Goal: Task Accomplishment & Management: Use online tool/utility

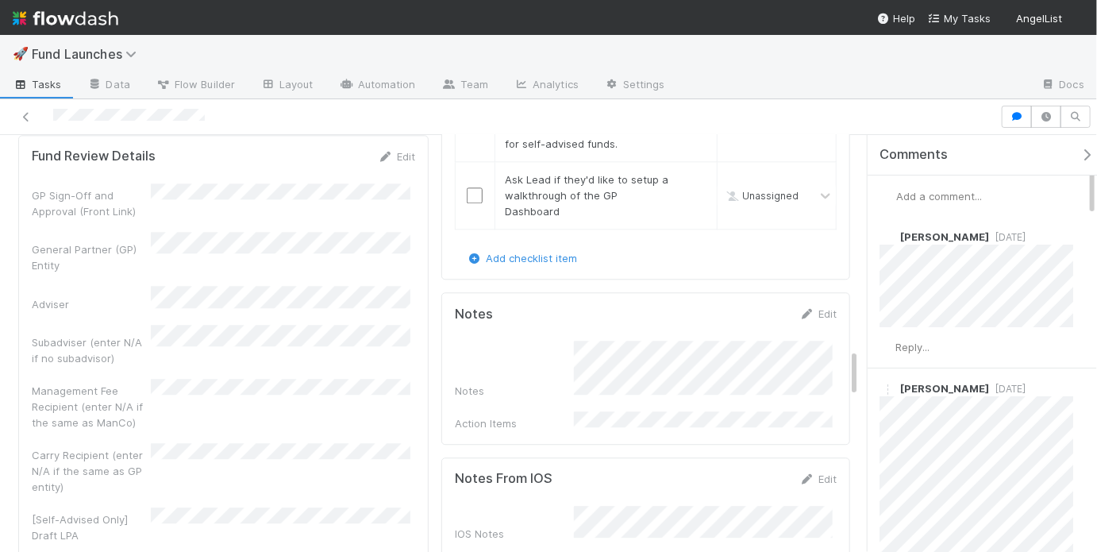
scroll to position [1382, 0]
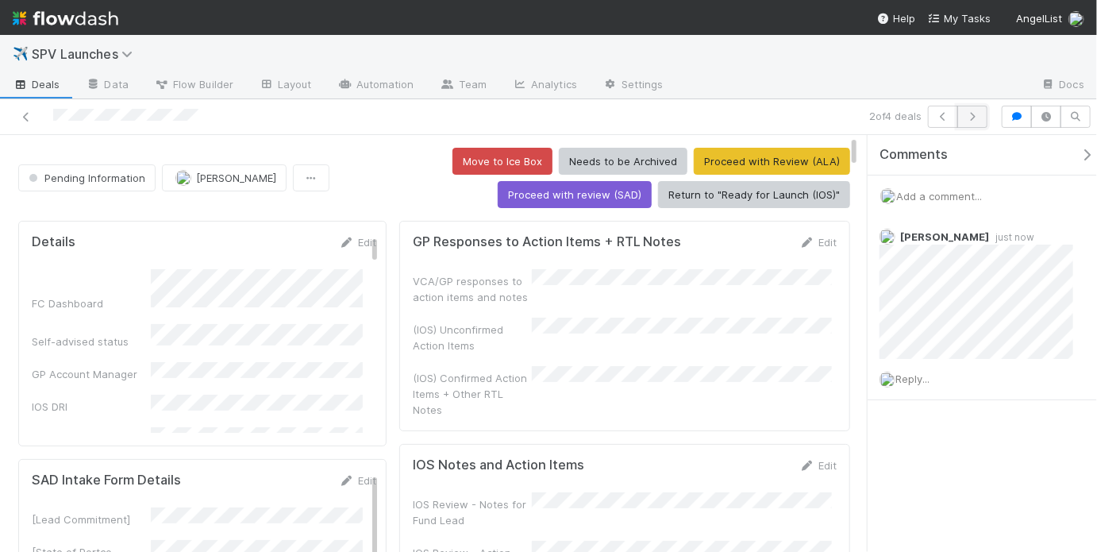
click at [972, 122] on button "button" at bounding box center [972, 117] width 30 height 22
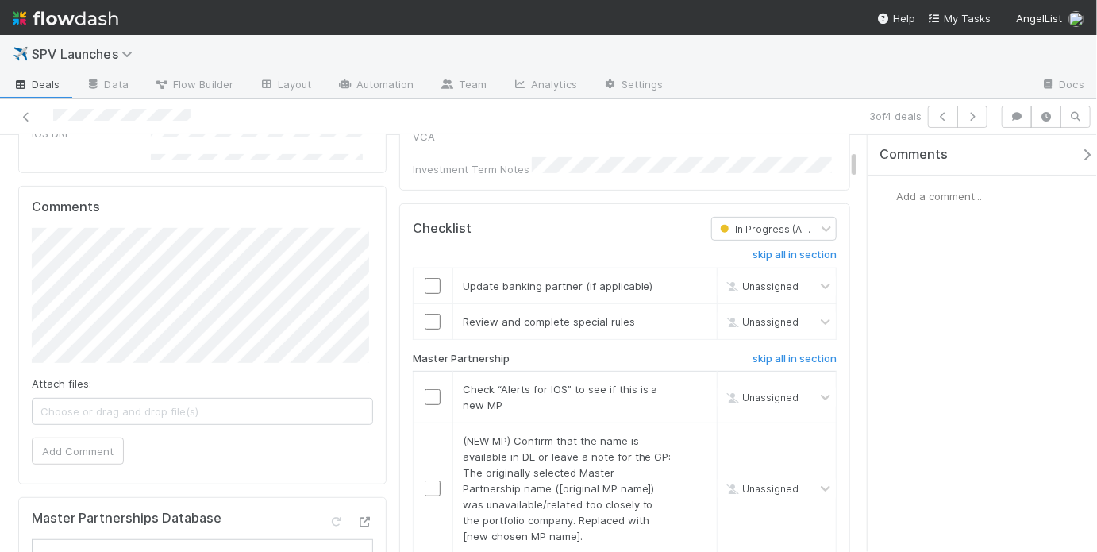
scroll to position [273, 0]
click at [687, 279] on link "skip" at bounding box center [697, 285] width 20 height 13
click at [691, 315] on link "skip" at bounding box center [697, 321] width 20 height 13
click at [689, 279] on link "skip" at bounding box center [697, 285] width 20 height 13
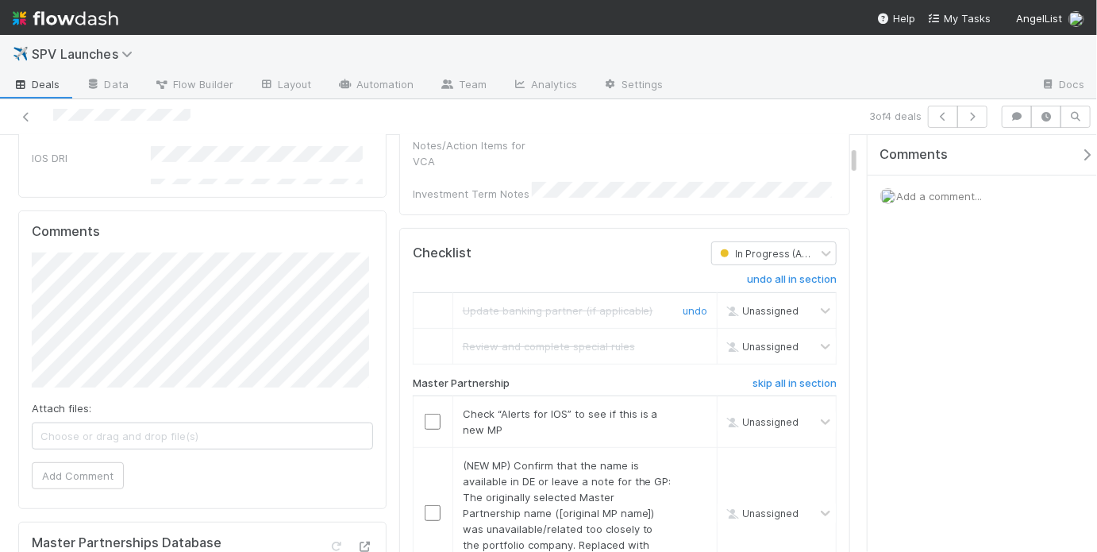
scroll to position [248, 0]
click at [436, 414] on input "checkbox" at bounding box center [433, 422] width 16 height 16
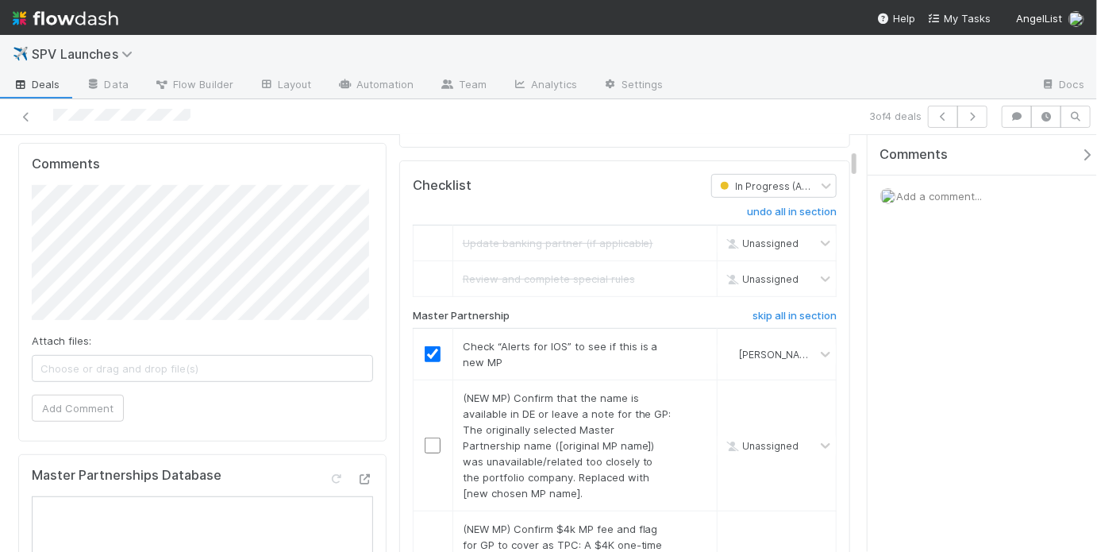
scroll to position [0, 0]
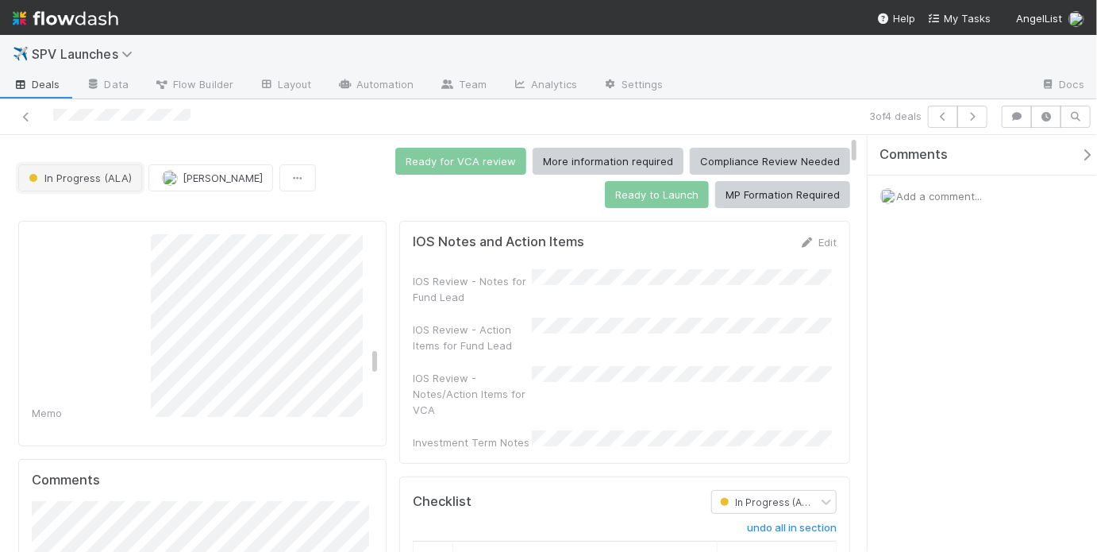
click at [102, 179] on span "In Progress (ALA)" at bounding box center [78, 177] width 106 height 13
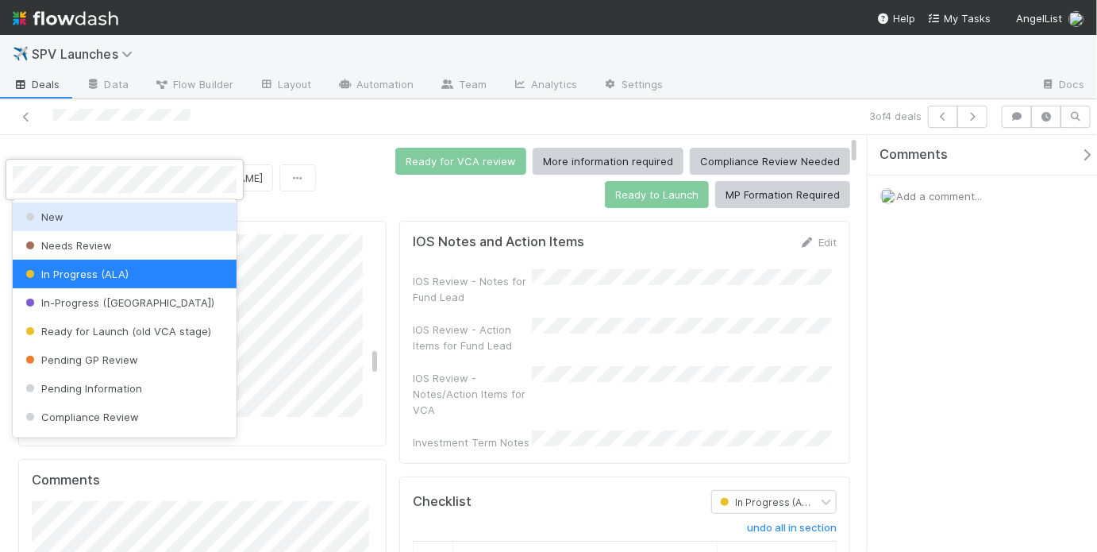
click at [103, 218] on div "New" at bounding box center [125, 216] width 224 height 29
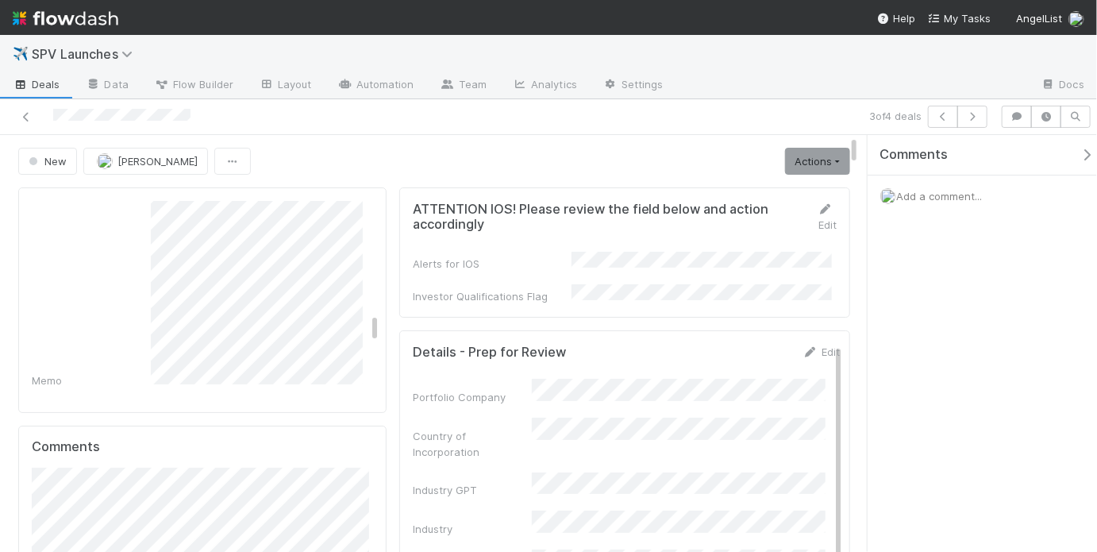
scroll to position [1458, 0]
click at [65, 155] on span "New" at bounding box center [45, 161] width 41 height 13
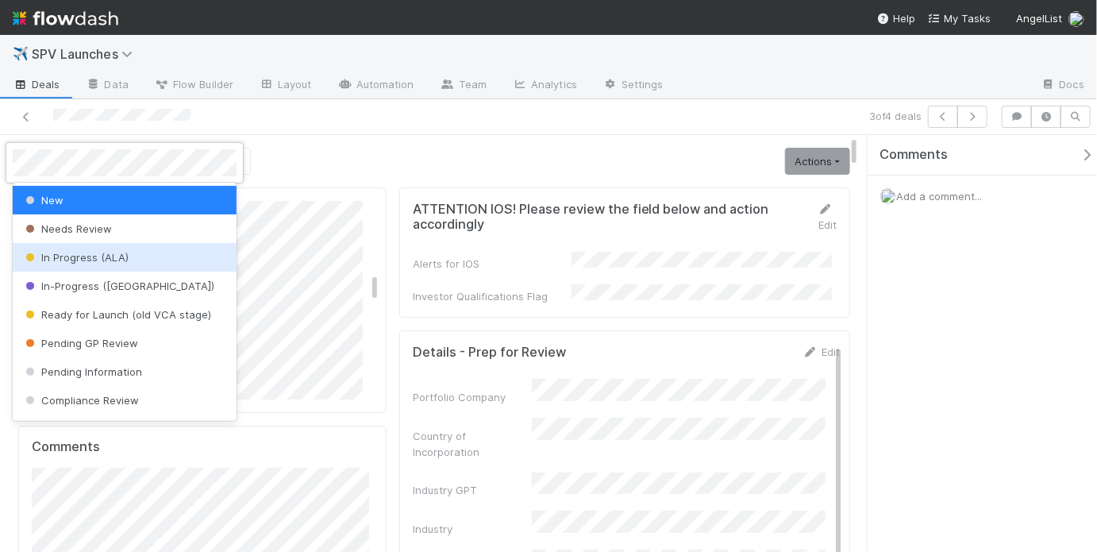
click at [101, 262] on span "In Progress (ALA)" at bounding box center [75, 257] width 106 height 13
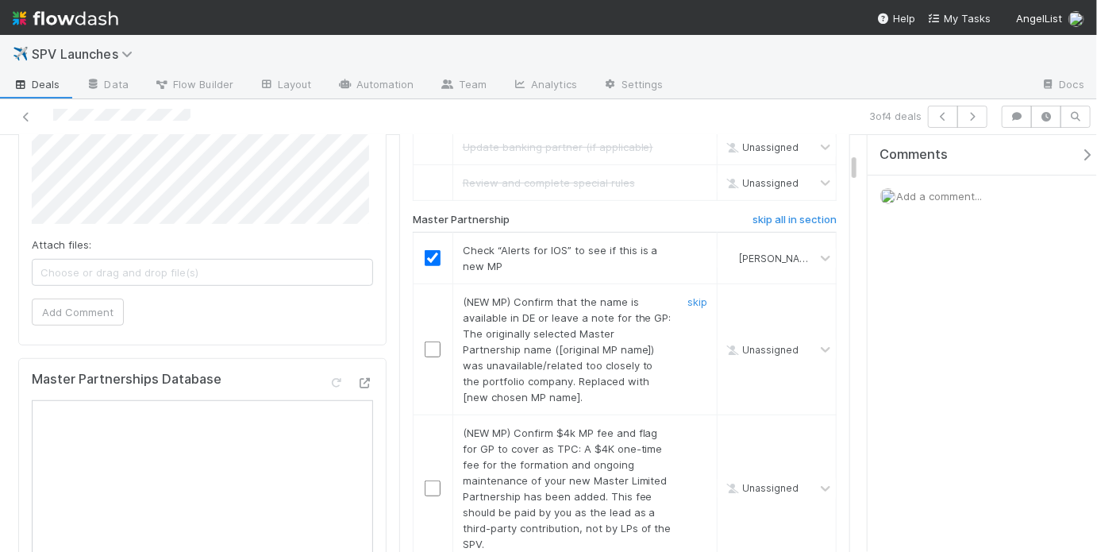
scroll to position [510, 0]
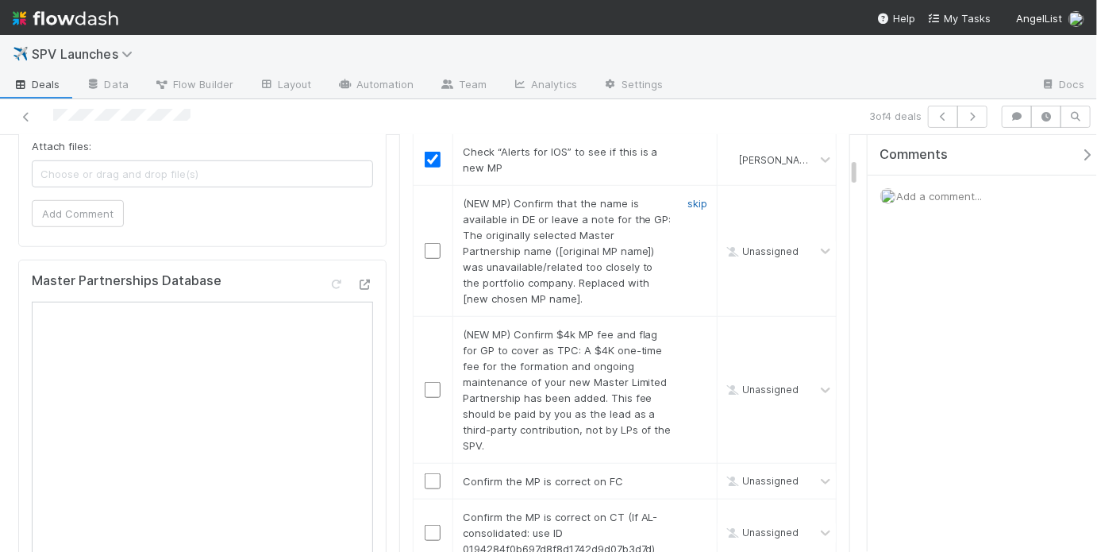
click at [688, 197] on link "skip" at bounding box center [697, 203] width 20 height 13
click at [696, 328] on link "skip" at bounding box center [697, 334] width 20 height 13
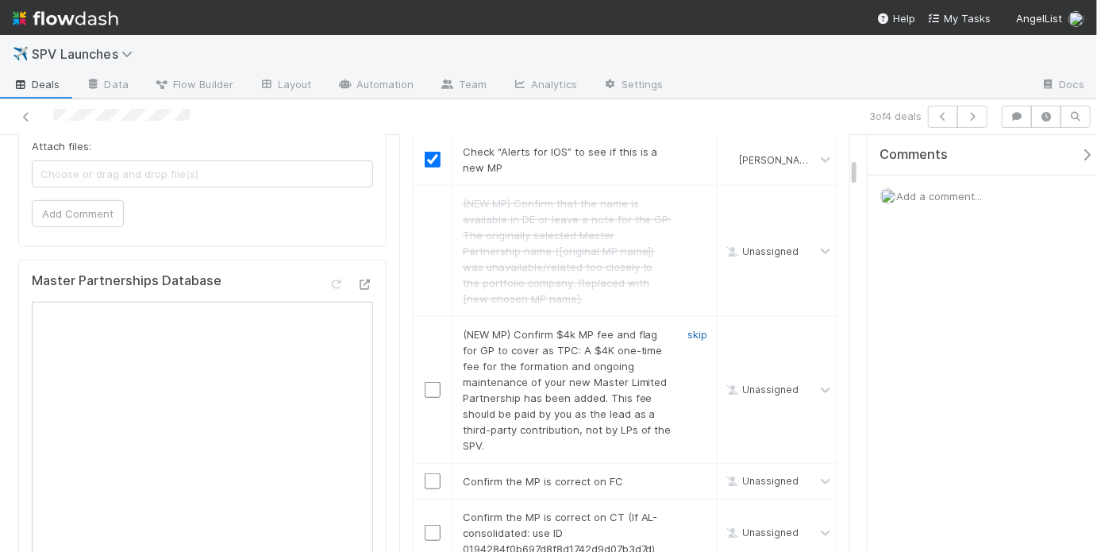
click at [693, 328] on link "skip" at bounding box center [697, 334] width 20 height 13
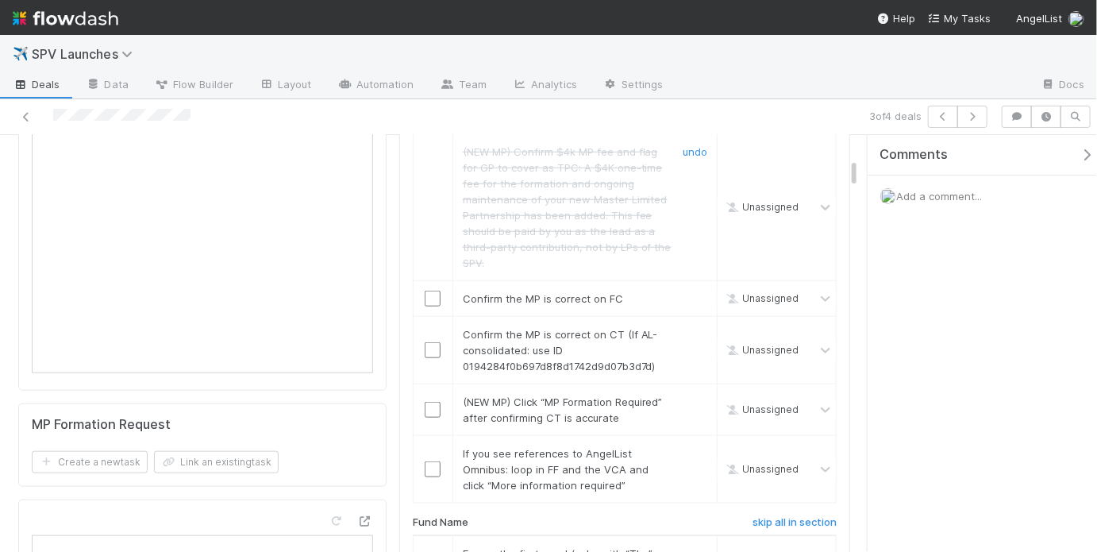
scroll to position [722, 0]
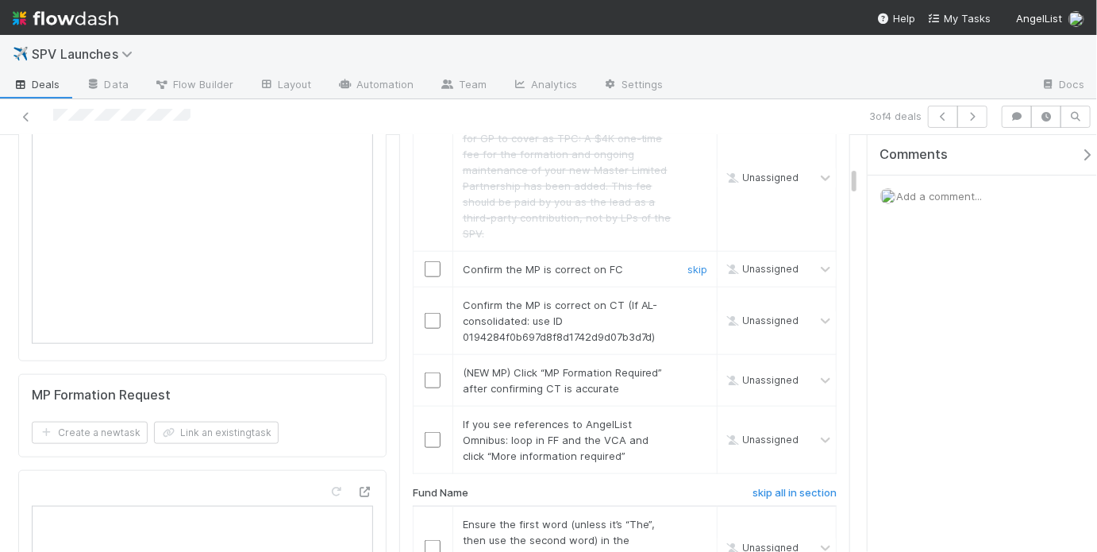
drag, startPoint x: 431, startPoint y: 250, endPoint x: 431, endPoint y: 259, distance: 8.7
click at [431, 261] on input "checkbox" at bounding box center [433, 269] width 16 height 16
click at [430, 313] on input "checkbox" at bounding box center [433, 321] width 16 height 16
click at [687, 366] on link "skip" at bounding box center [697, 372] width 20 height 13
click at [695, 418] on link "skip" at bounding box center [697, 424] width 20 height 13
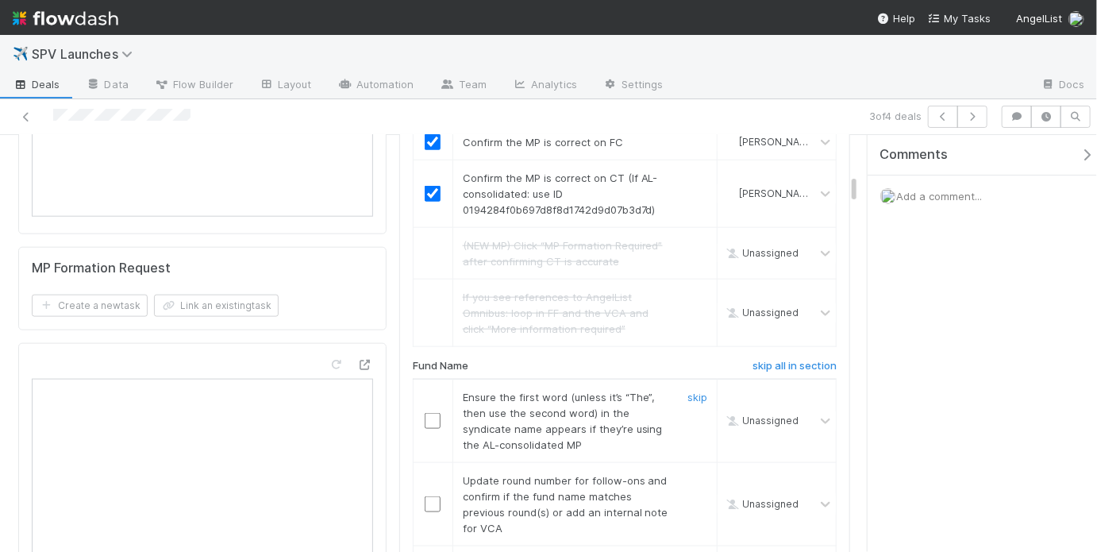
scroll to position [917, 0]
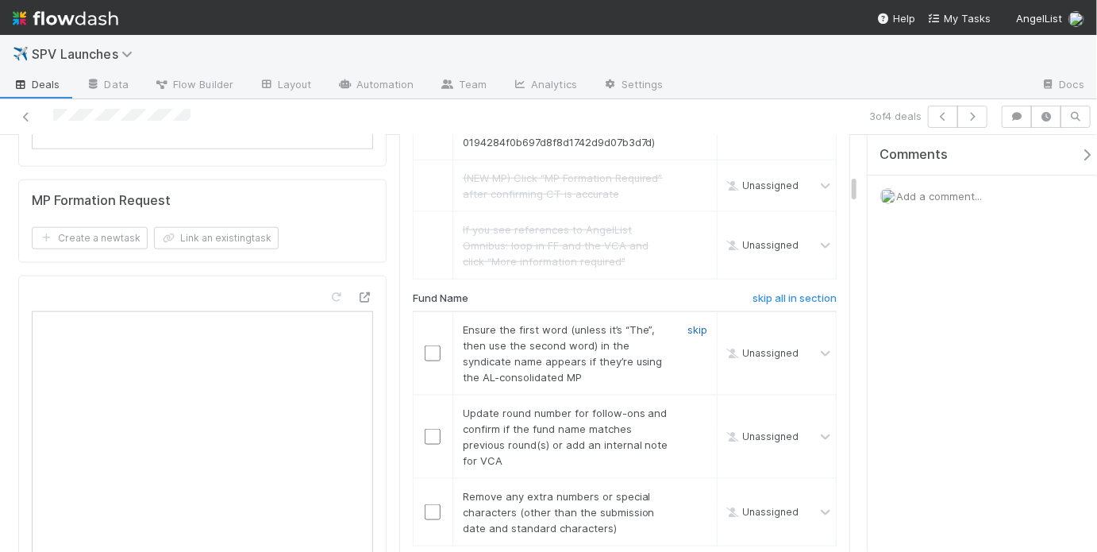
click at [694, 323] on link "skip" at bounding box center [697, 329] width 20 height 13
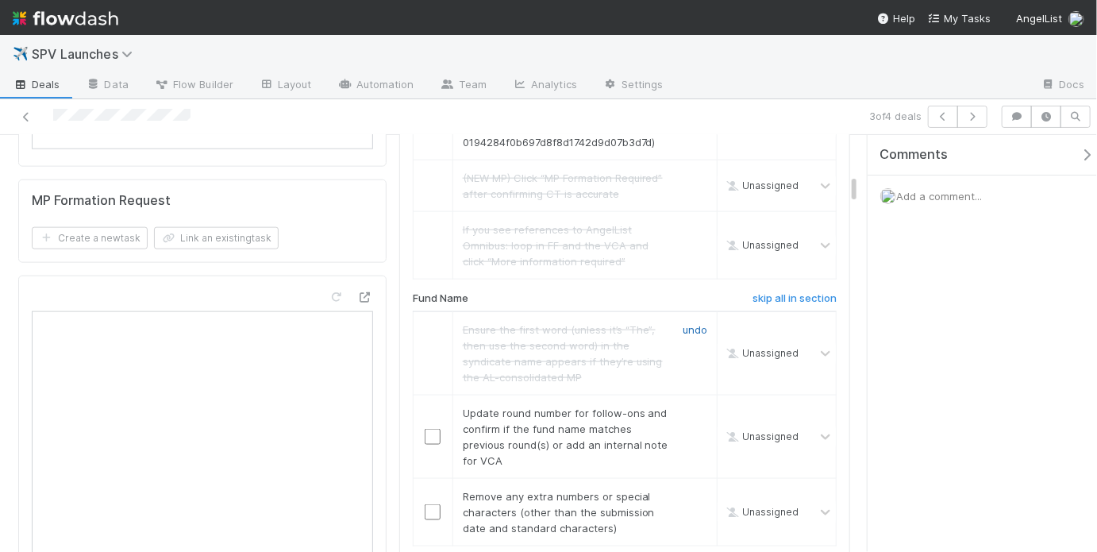
click at [683, 323] on link "undo" at bounding box center [695, 329] width 25 height 13
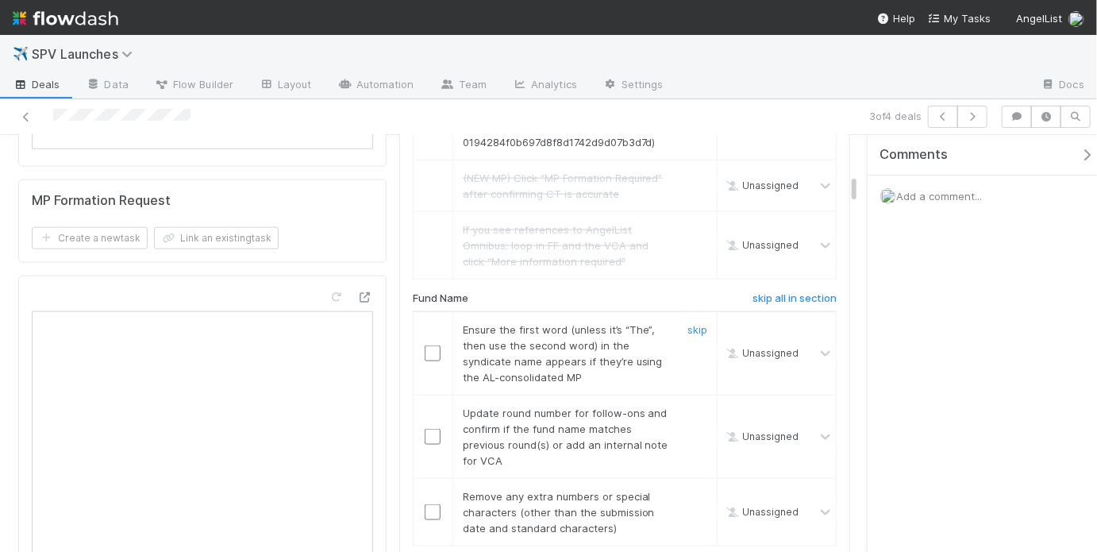
click at [426, 345] on input "checkbox" at bounding box center [433, 353] width 16 height 16
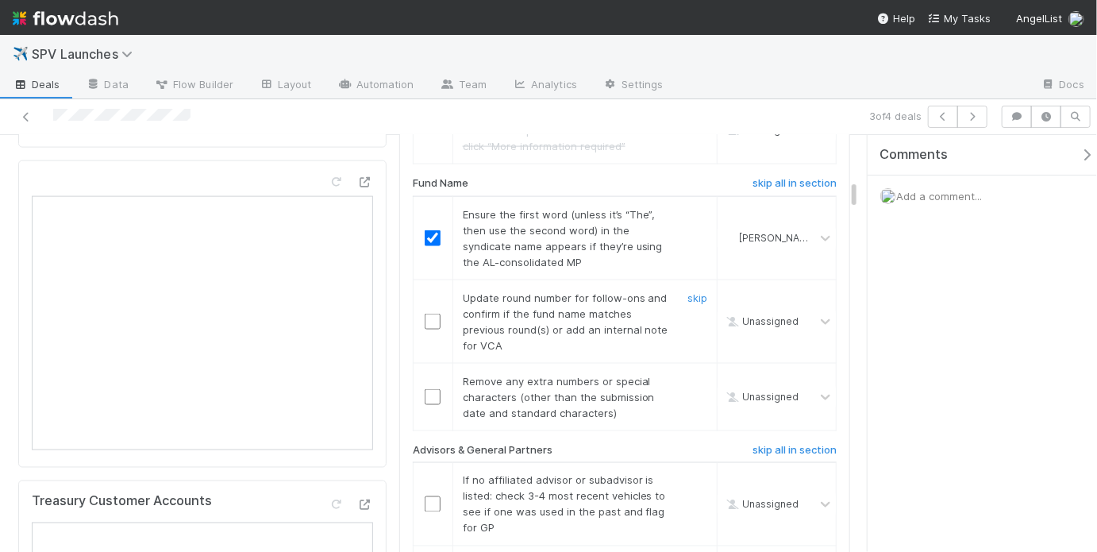
click at [434, 314] on input "checkbox" at bounding box center [433, 322] width 16 height 16
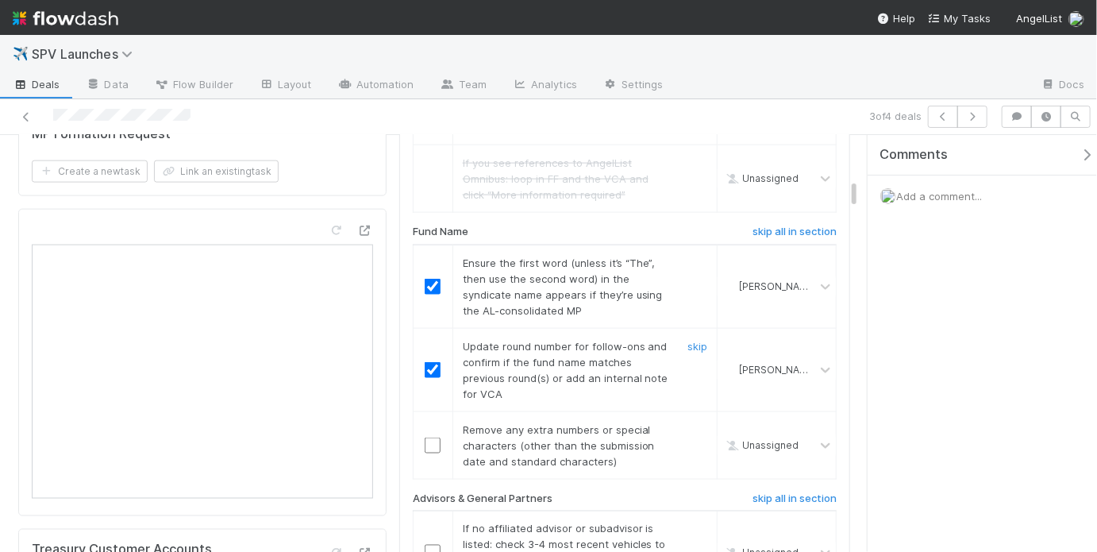
scroll to position [984, 0]
click at [687, 340] on link "skip" at bounding box center [697, 346] width 20 height 13
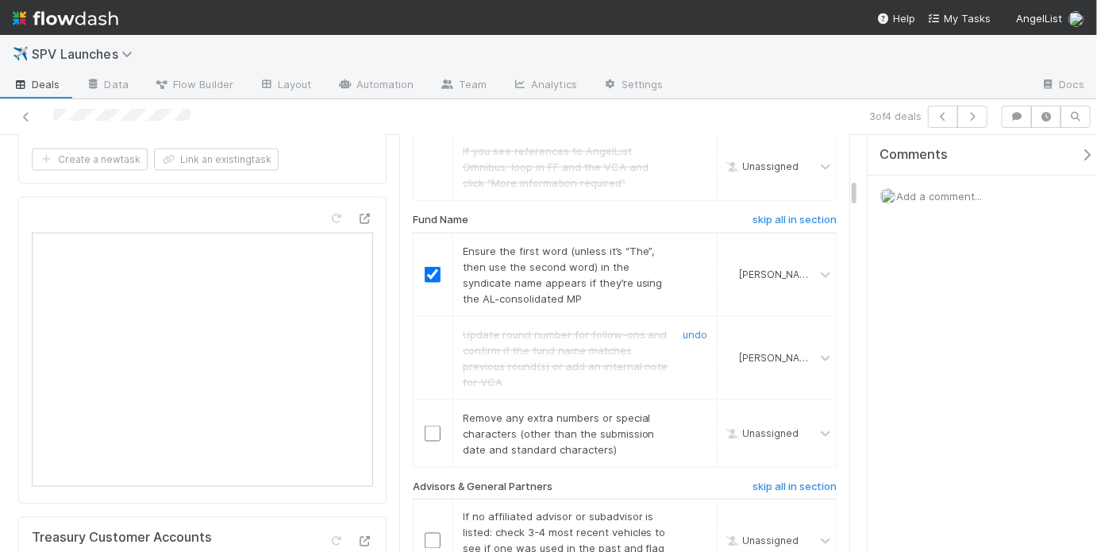
scroll to position [719, 0]
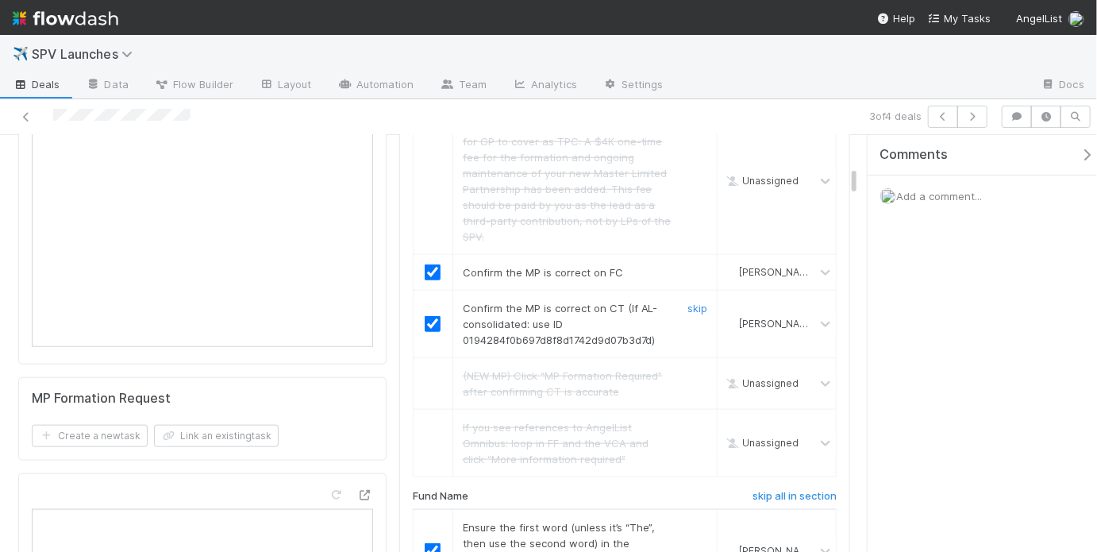
click at [592, 320] on span "Confirm the MP is correct on CT (If AL-consolidated: use ID 0194284f0b697d8f8d1…" at bounding box center [560, 324] width 195 height 44
copy span "0194284f0b697d8f8d1742d9d07b3d7d"
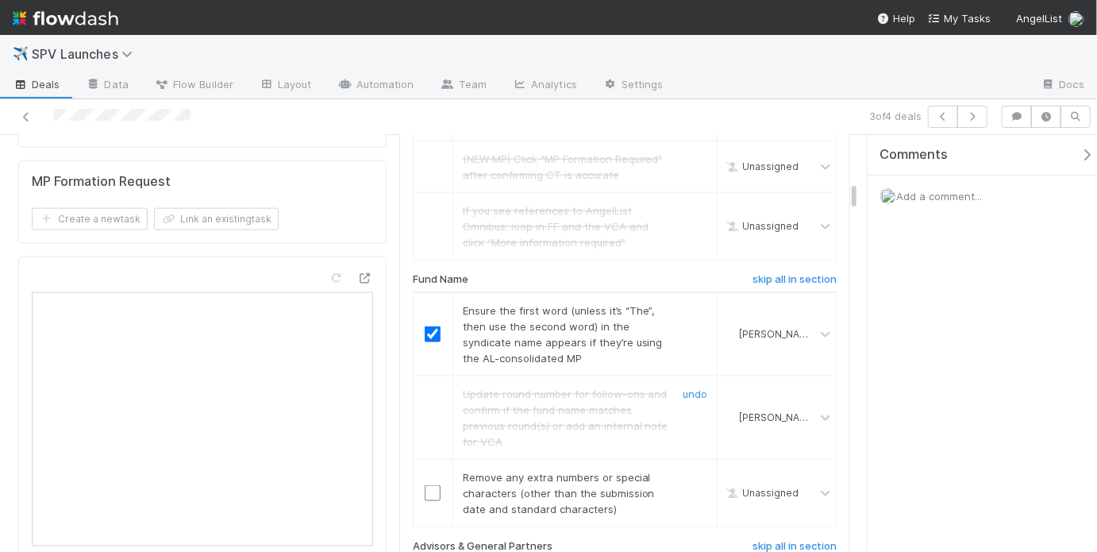
scroll to position [1105, 0]
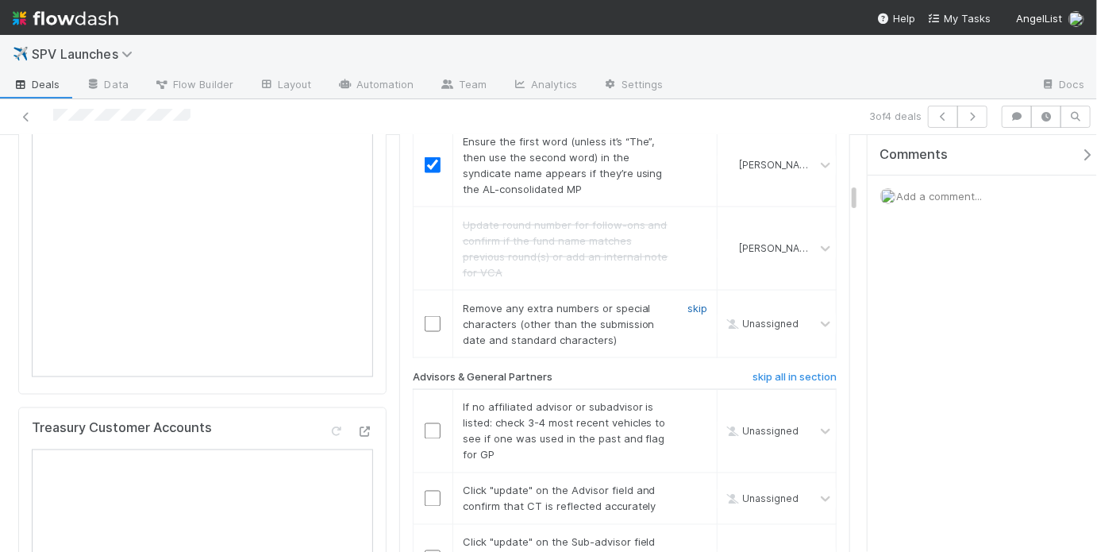
click at [687, 302] on link "skip" at bounding box center [697, 308] width 20 height 13
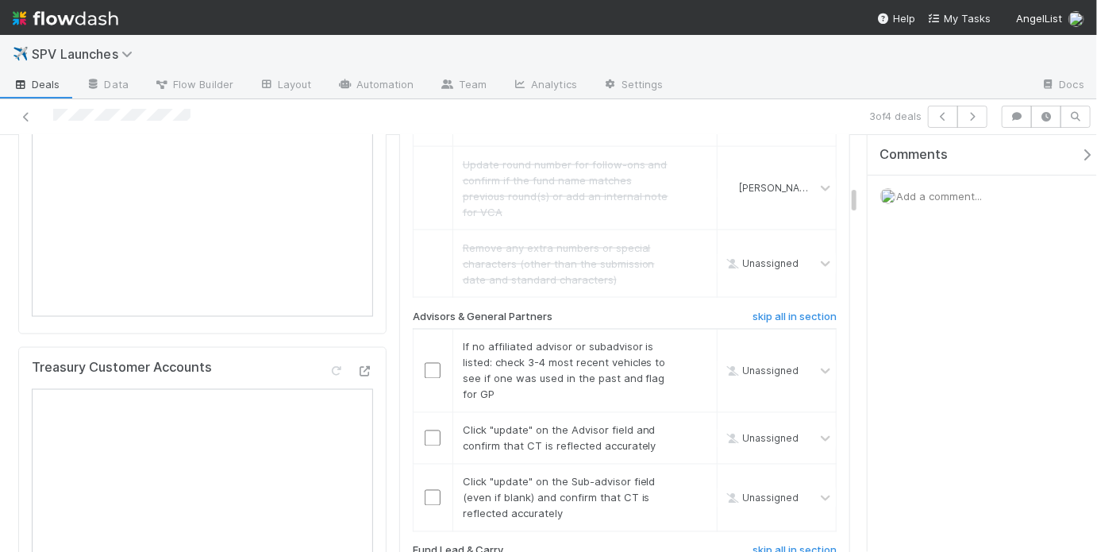
scroll to position [1166, 0]
click at [429, 362] on input "checkbox" at bounding box center [433, 370] width 16 height 16
click at [425, 429] on input "checkbox" at bounding box center [433, 437] width 16 height 16
click at [430, 465] on td at bounding box center [433, 497] width 40 height 67
click at [429, 489] on input "checkbox" at bounding box center [433, 497] width 16 height 16
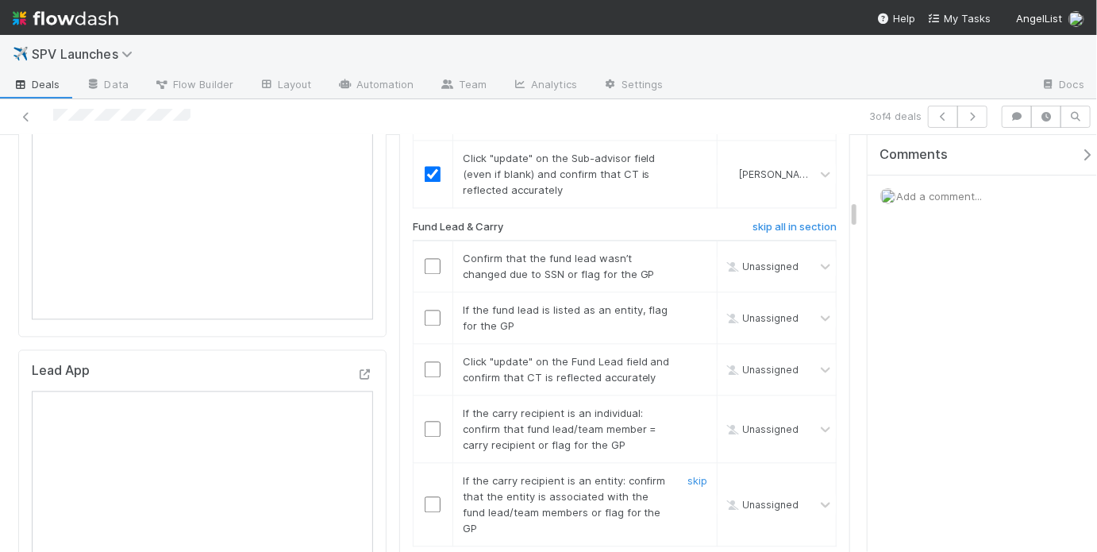
scroll to position [1503, 0]
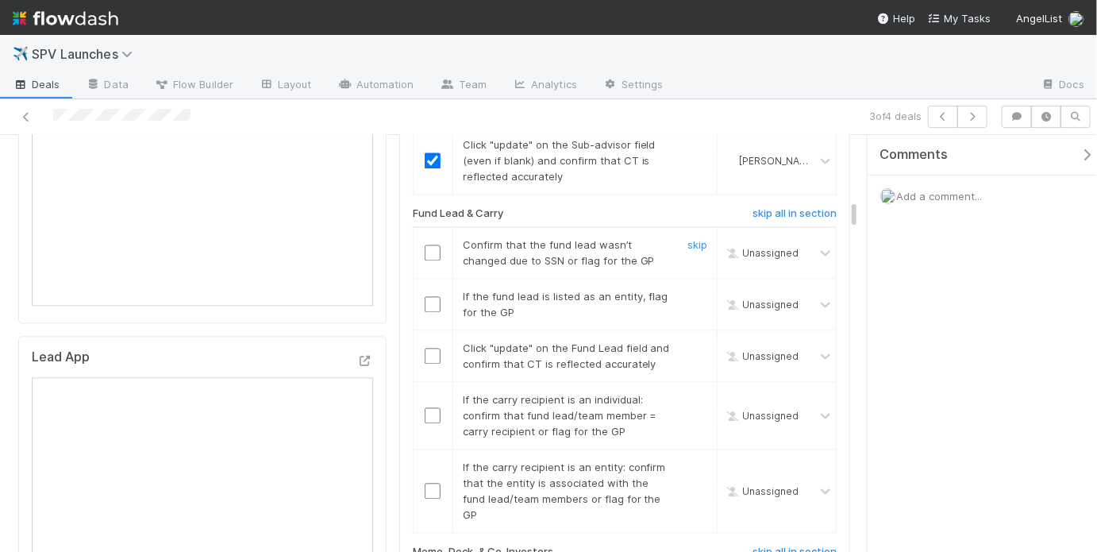
click at [426, 244] on input "checkbox" at bounding box center [433, 252] width 16 height 16
checkbox input "true"
click at [690, 290] on link "skip" at bounding box center [697, 296] width 20 height 13
click at [432, 348] on input "checkbox" at bounding box center [433, 356] width 16 height 16
click at [690, 393] on link "skip" at bounding box center [697, 399] width 20 height 13
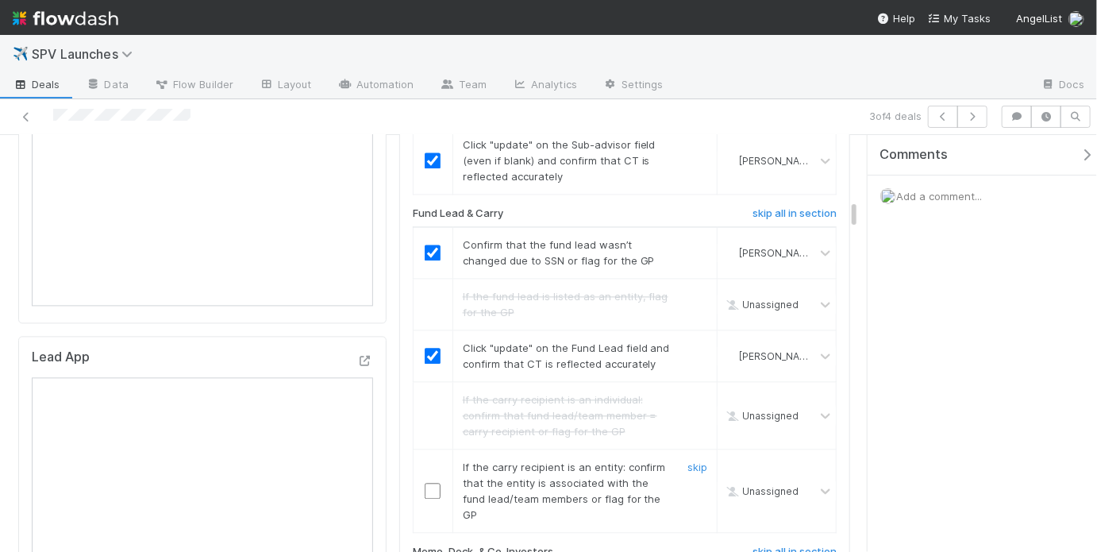
click at [433, 483] on input "checkbox" at bounding box center [433, 491] width 16 height 16
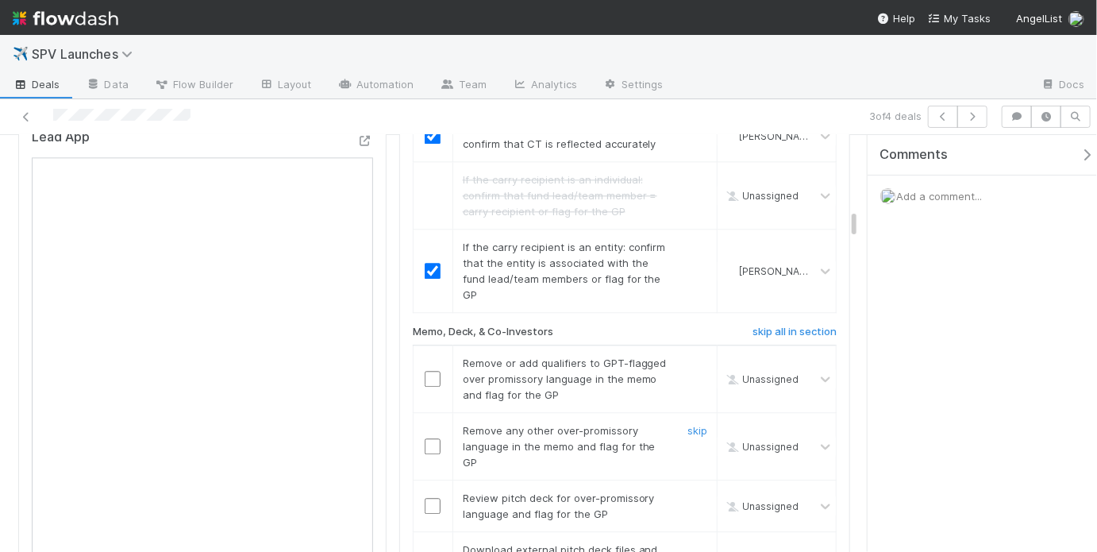
scroll to position [1727, 0]
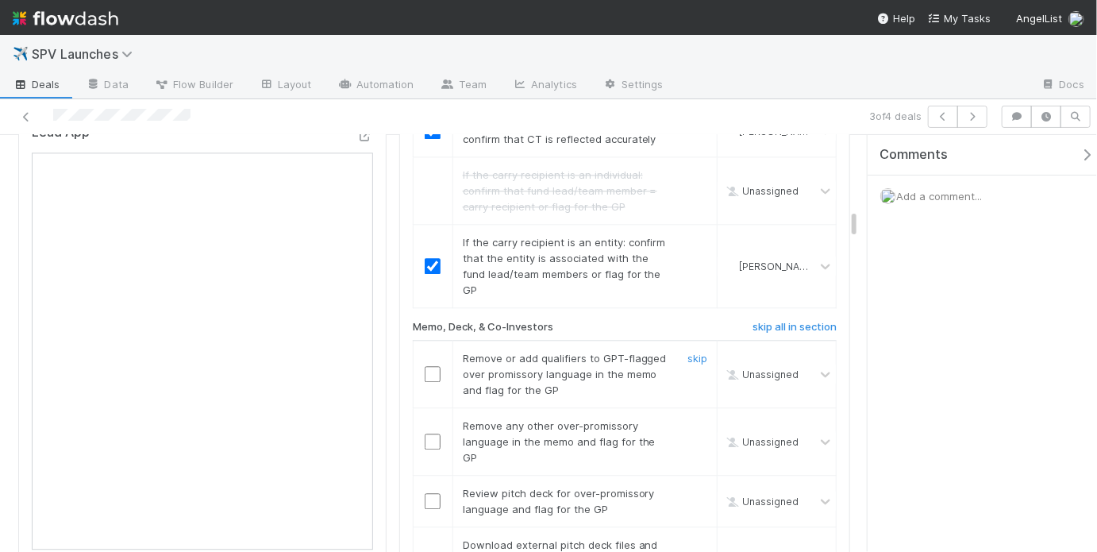
click at [429, 366] on input "checkbox" at bounding box center [433, 374] width 16 height 16
click at [425, 433] on input "checkbox" at bounding box center [433, 441] width 16 height 16
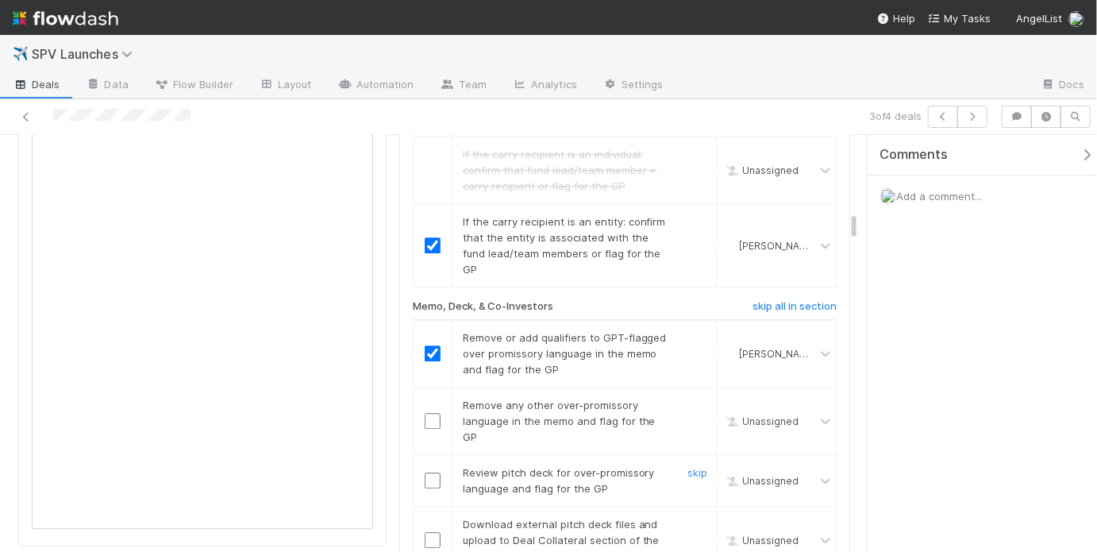
scroll to position [1787, 0]
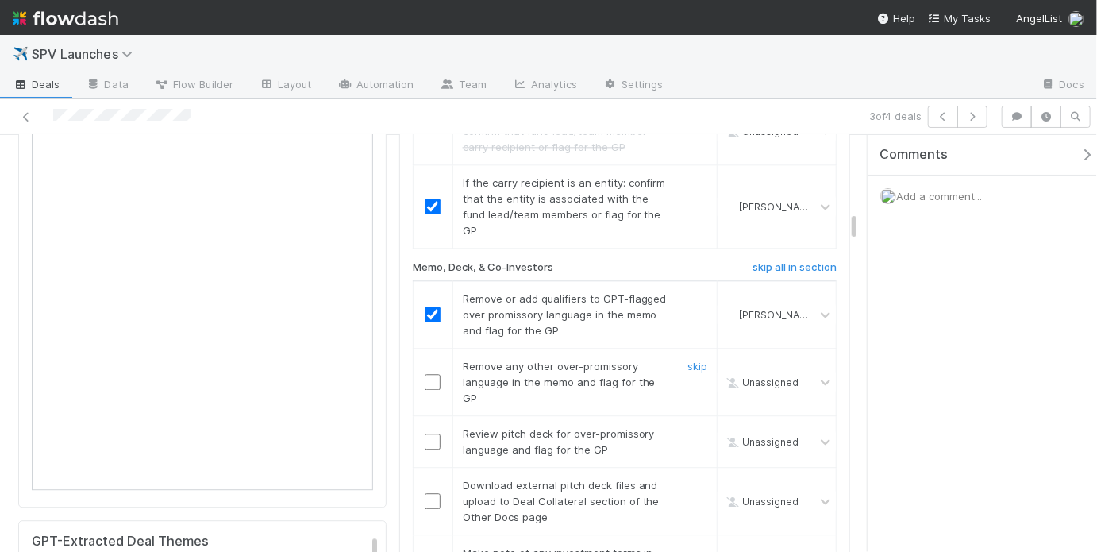
click at [425, 374] on input "checkbox" at bounding box center [433, 382] width 16 height 16
click at [430, 433] on input "checkbox" at bounding box center [433, 441] width 16 height 16
click at [693, 479] on link "skip" at bounding box center [697, 485] width 20 height 13
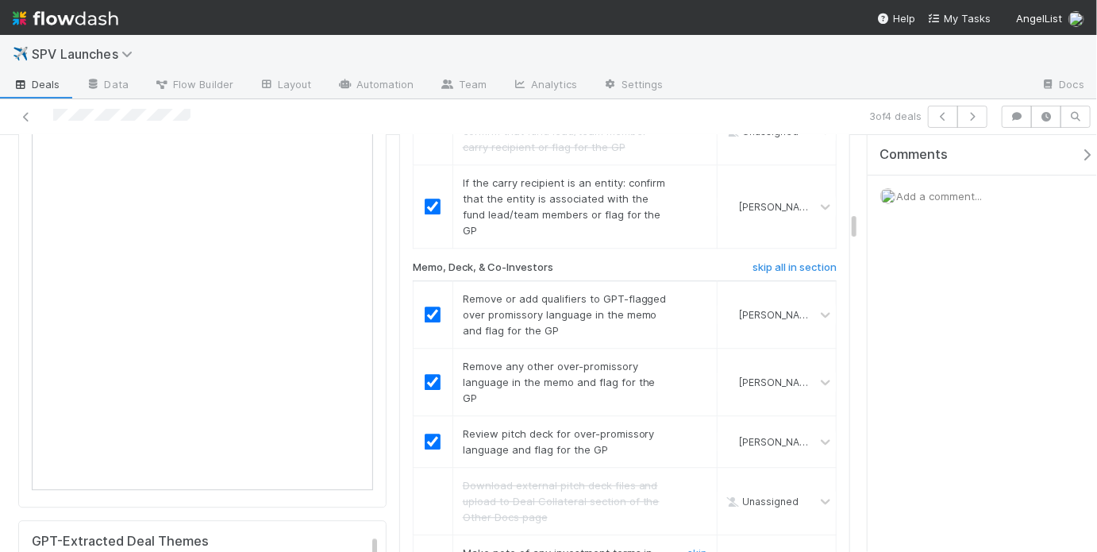
click at [433, 551] on input "checkbox" at bounding box center [433, 560] width 16 height 16
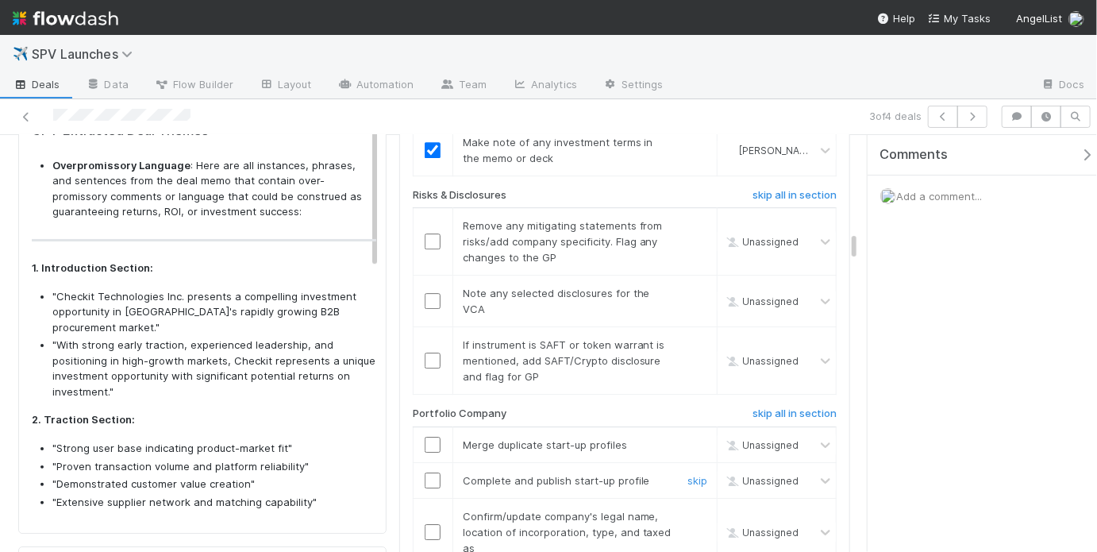
scroll to position [2144, 0]
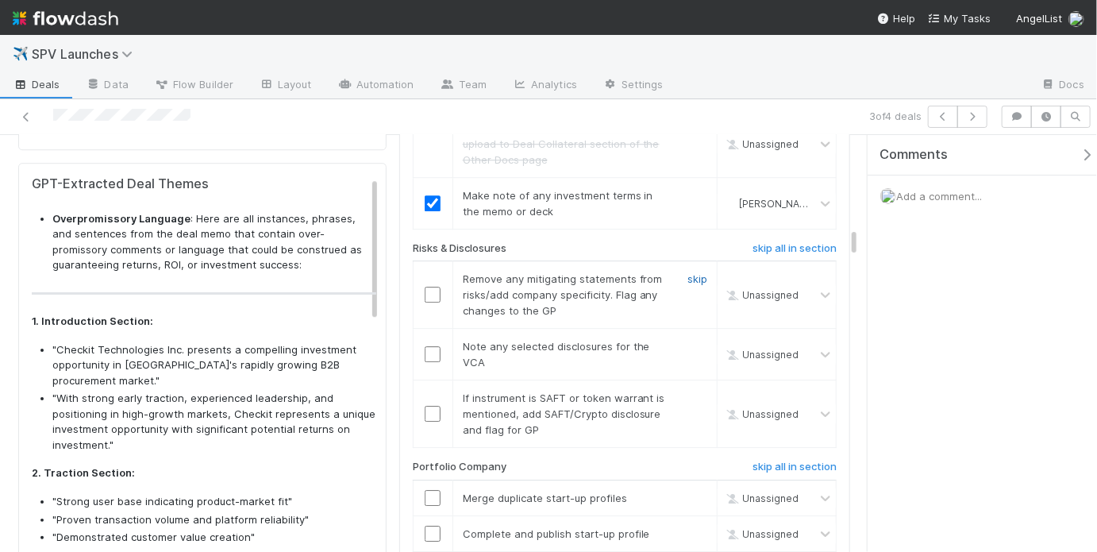
click at [687, 272] on link "skip" at bounding box center [697, 278] width 20 height 13
click at [687, 340] on link "skip" at bounding box center [697, 346] width 20 height 13
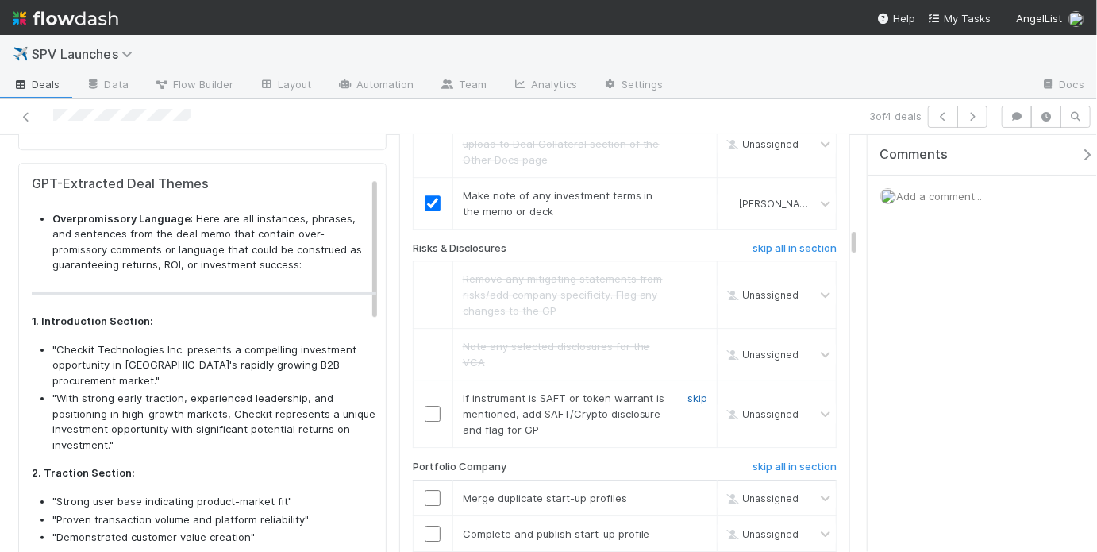
click at [691, 391] on link "skip" at bounding box center [697, 397] width 20 height 13
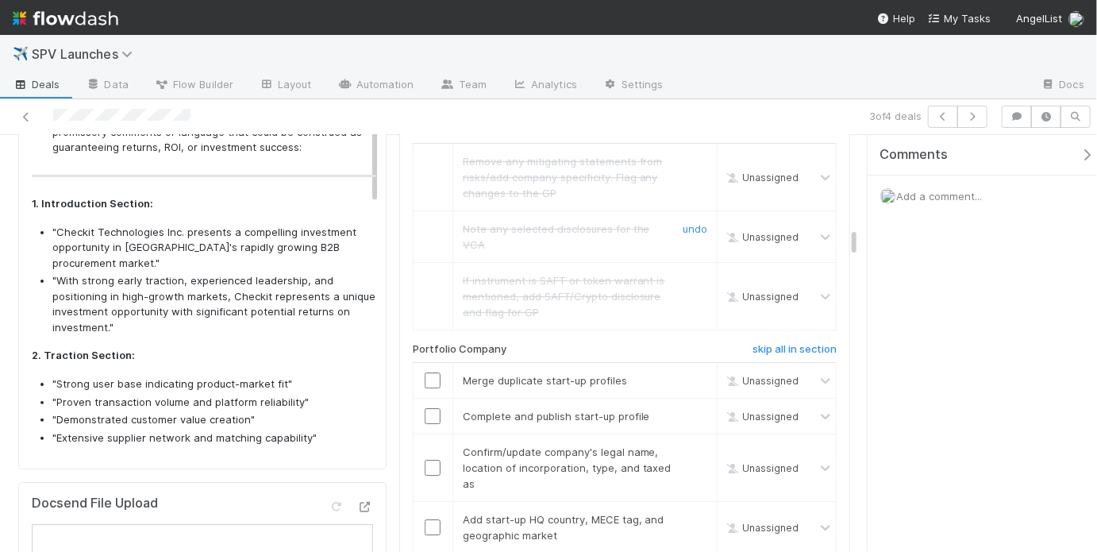
scroll to position [2331, 0]
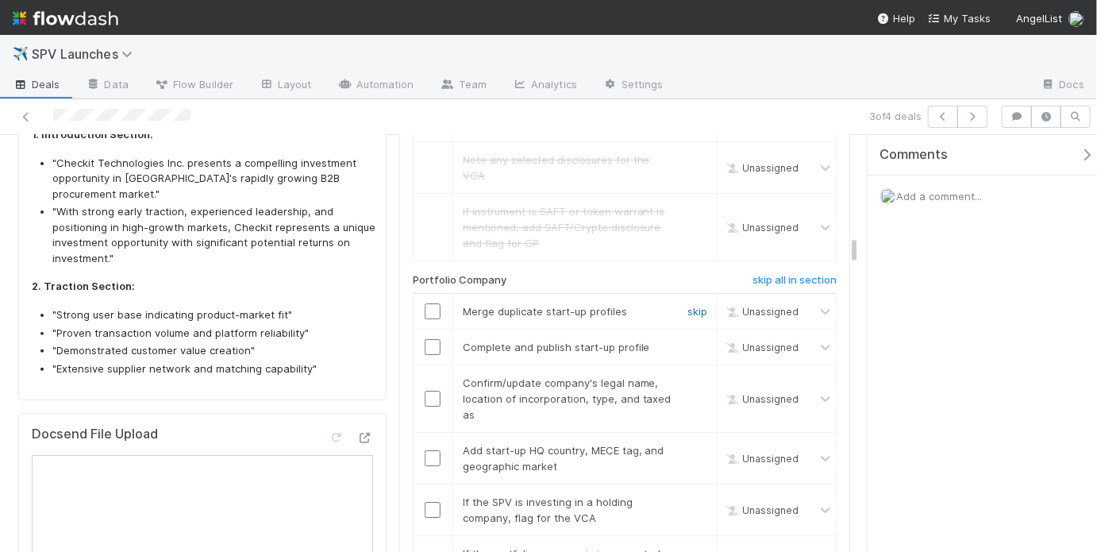
click at [687, 305] on link "skip" at bounding box center [697, 311] width 20 height 13
click at [434, 339] on input "checkbox" at bounding box center [433, 347] width 16 height 16
click at [687, 305] on link "skip" at bounding box center [697, 311] width 20 height 13
click at [429, 391] on input "checkbox" at bounding box center [433, 399] width 16 height 16
click at [428, 450] on input "checkbox" at bounding box center [433, 458] width 16 height 16
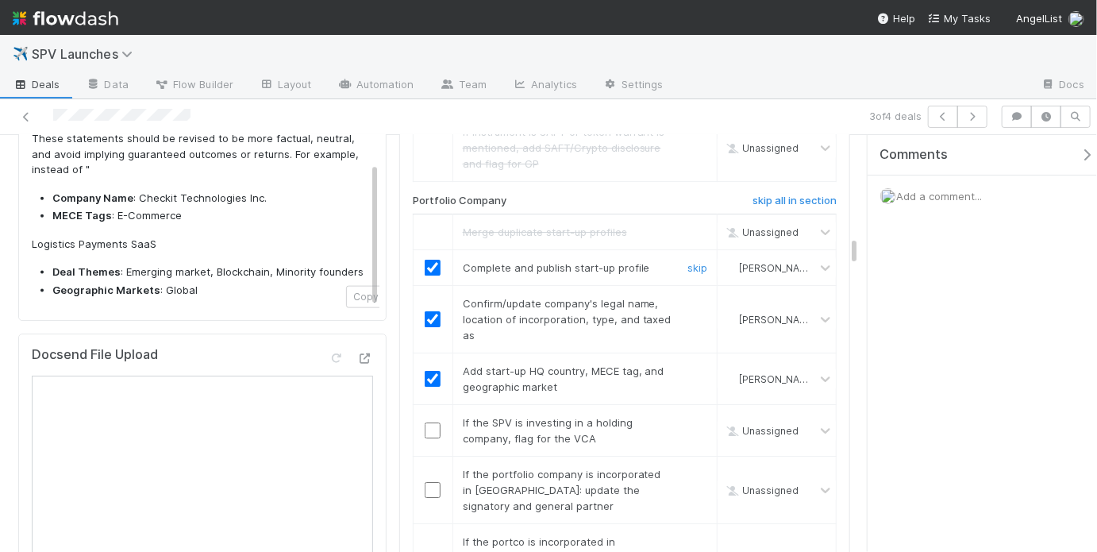
scroll to position [2435, 0]
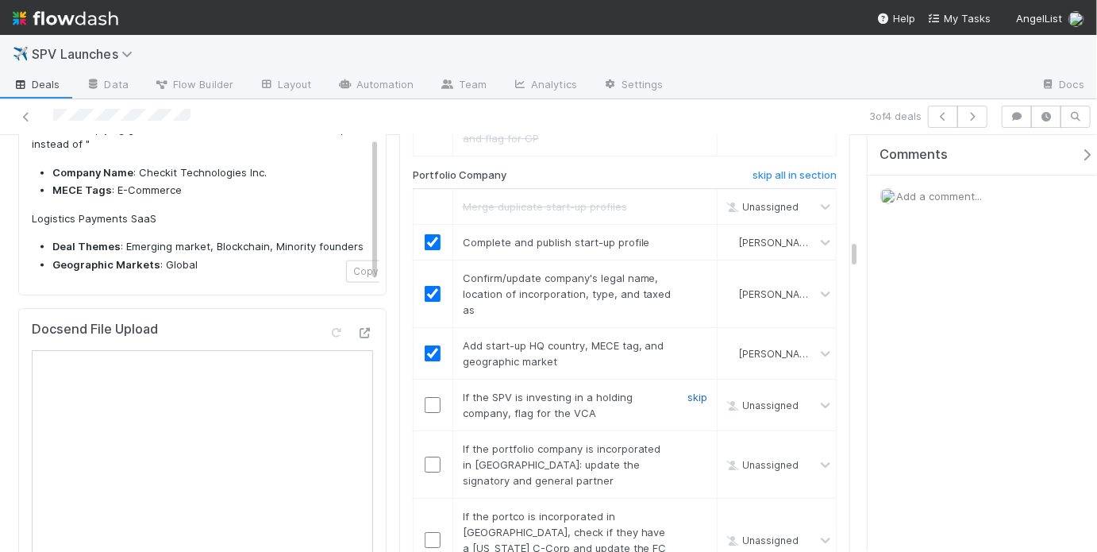
click at [689, 391] on link "skip" at bounding box center [697, 397] width 20 height 13
click at [687, 442] on link "skip" at bounding box center [697, 448] width 20 height 13
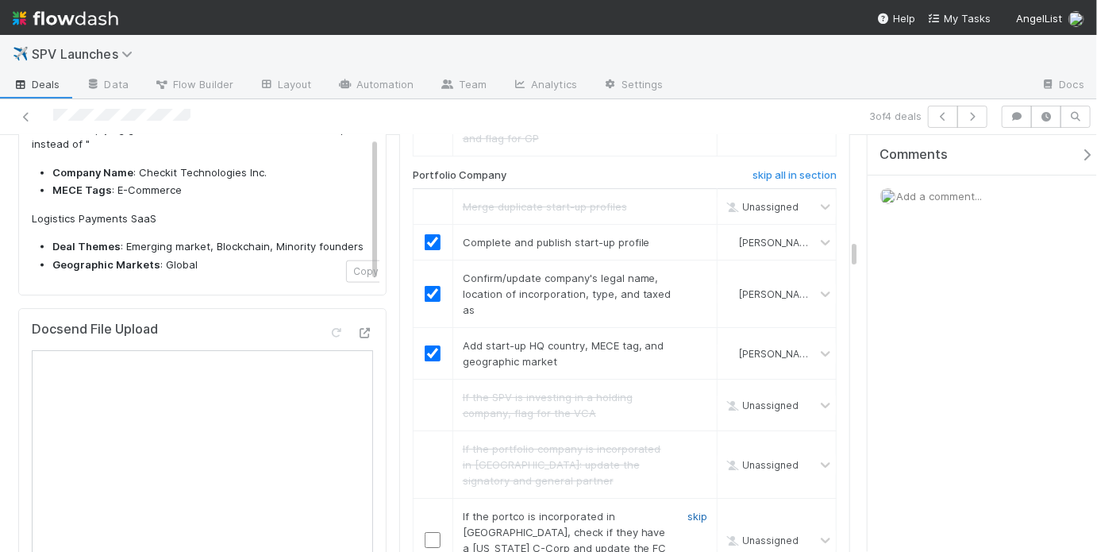
click at [695, 510] on link "skip" at bounding box center [697, 516] width 20 height 13
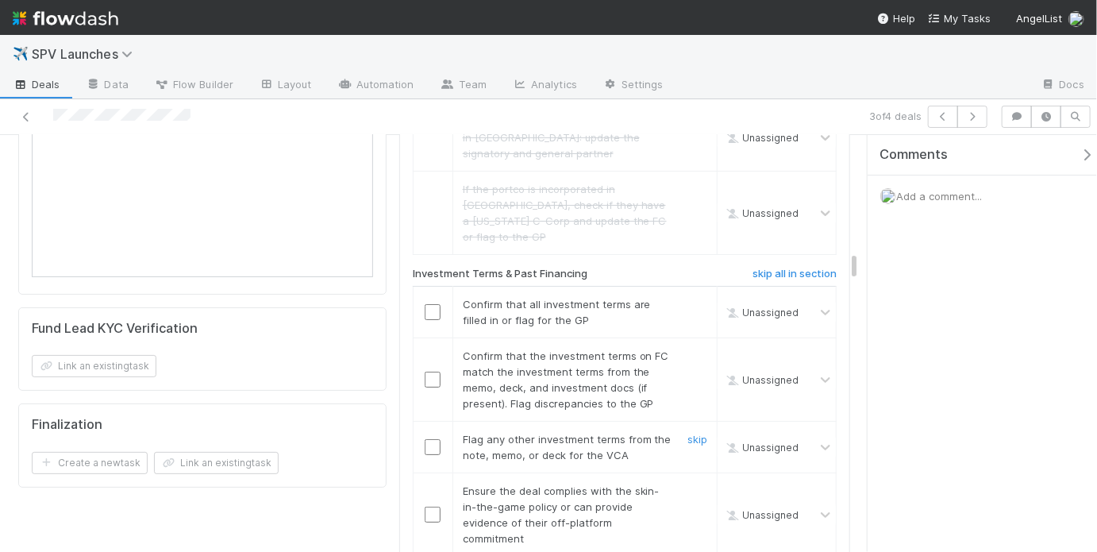
scroll to position [2775, 0]
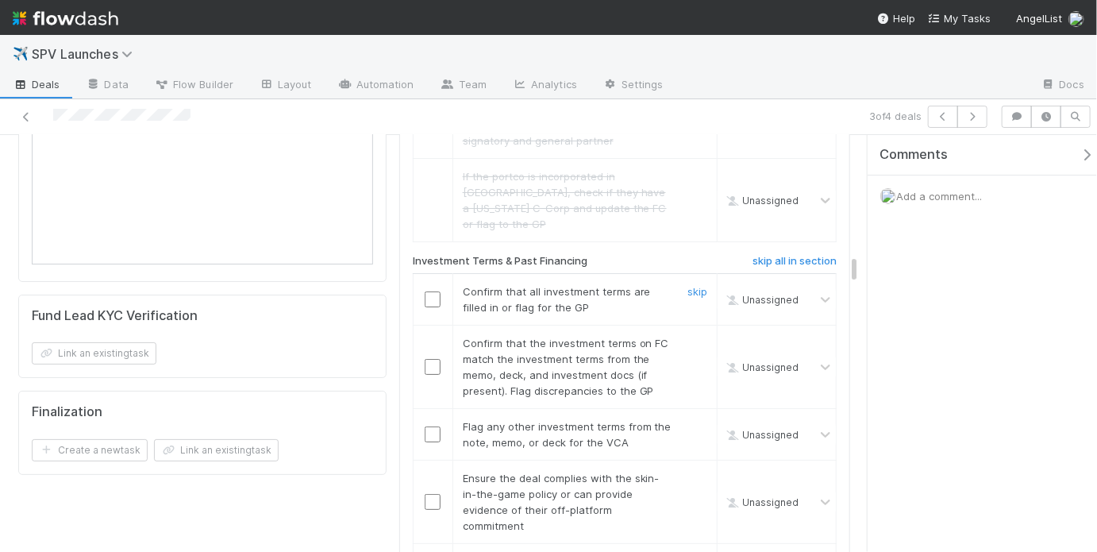
click at [432, 291] on input "checkbox" at bounding box center [433, 299] width 16 height 16
click at [433, 359] on input "checkbox" at bounding box center [433, 367] width 16 height 16
click at [687, 420] on link "skip" at bounding box center [697, 426] width 20 height 13
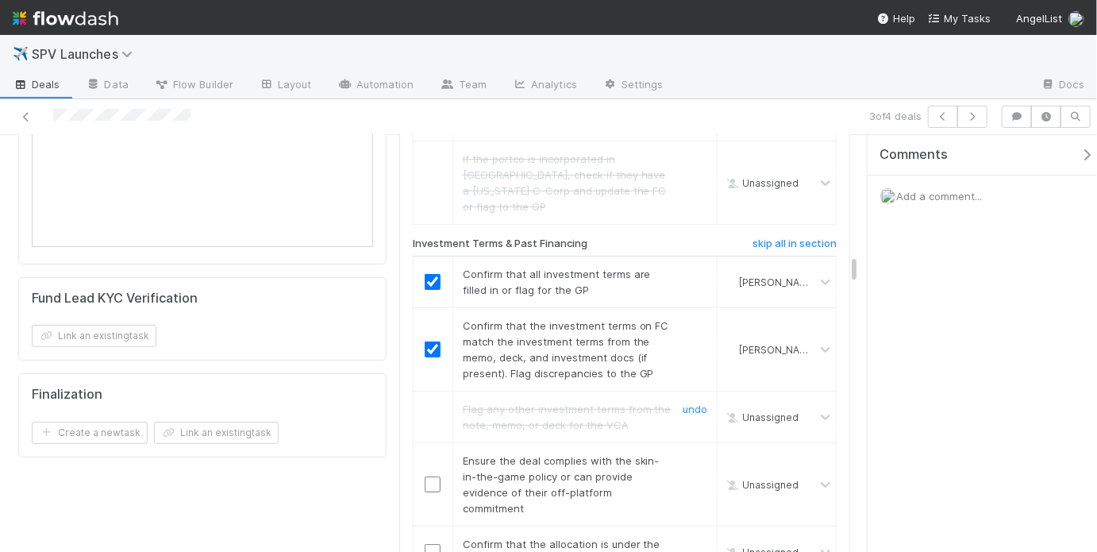
scroll to position [2796, 0]
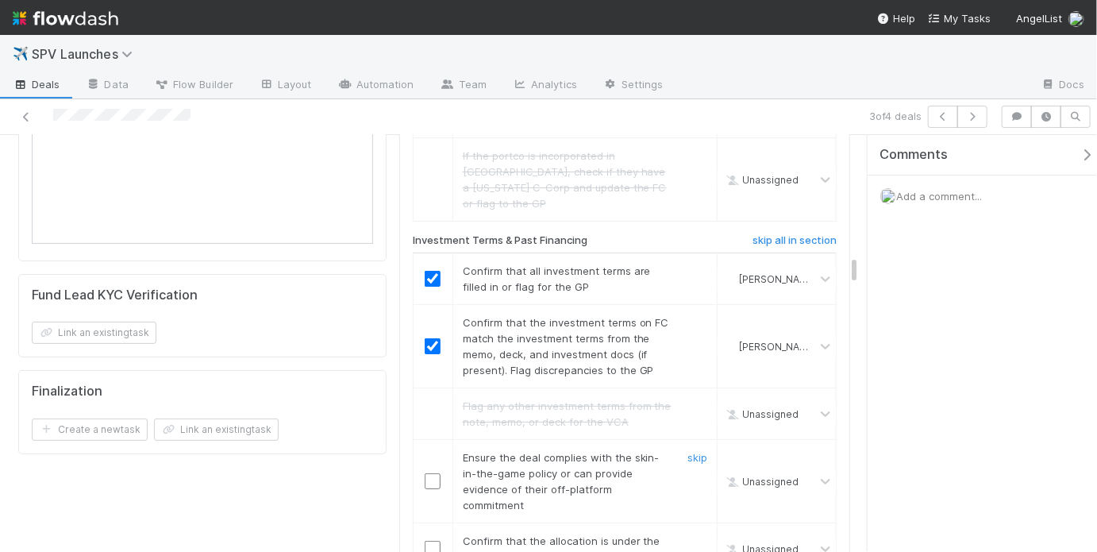
click at [435, 473] on input "checkbox" at bounding box center [433, 481] width 16 height 16
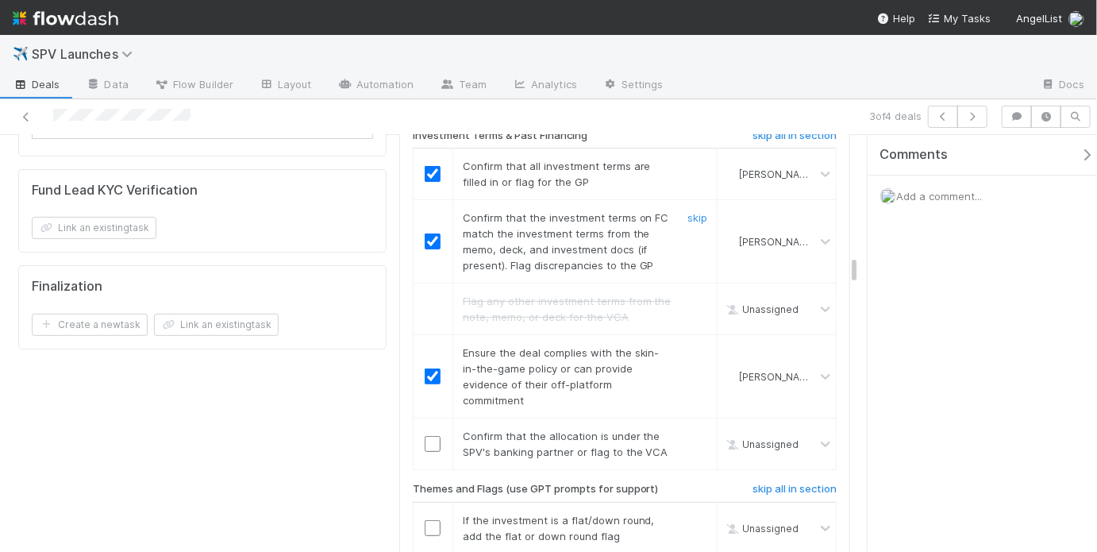
scroll to position [2901, 0]
click at [432, 435] on input "checkbox" at bounding box center [433, 443] width 16 height 16
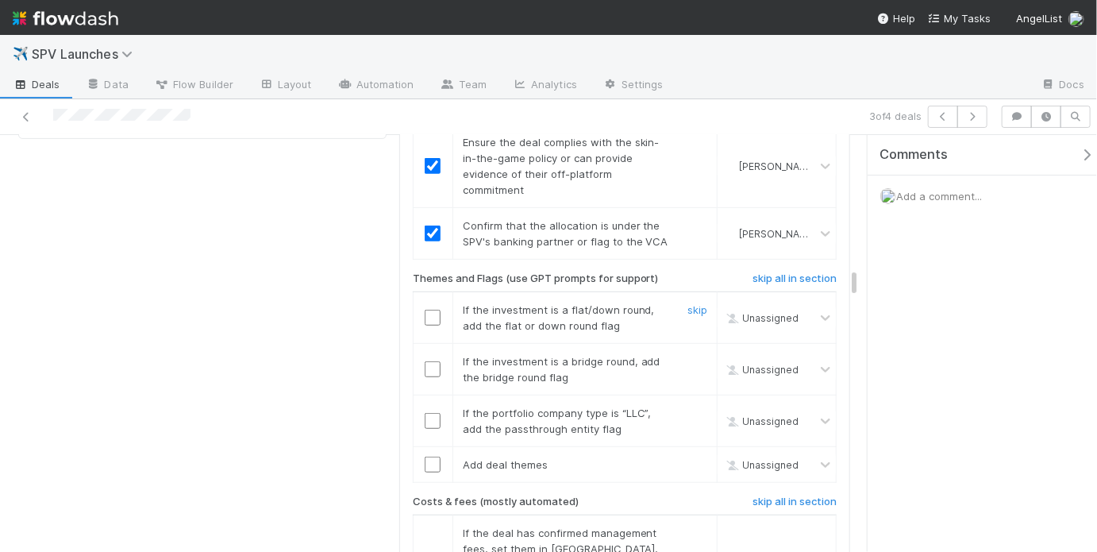
scroll to position [3132, 0]
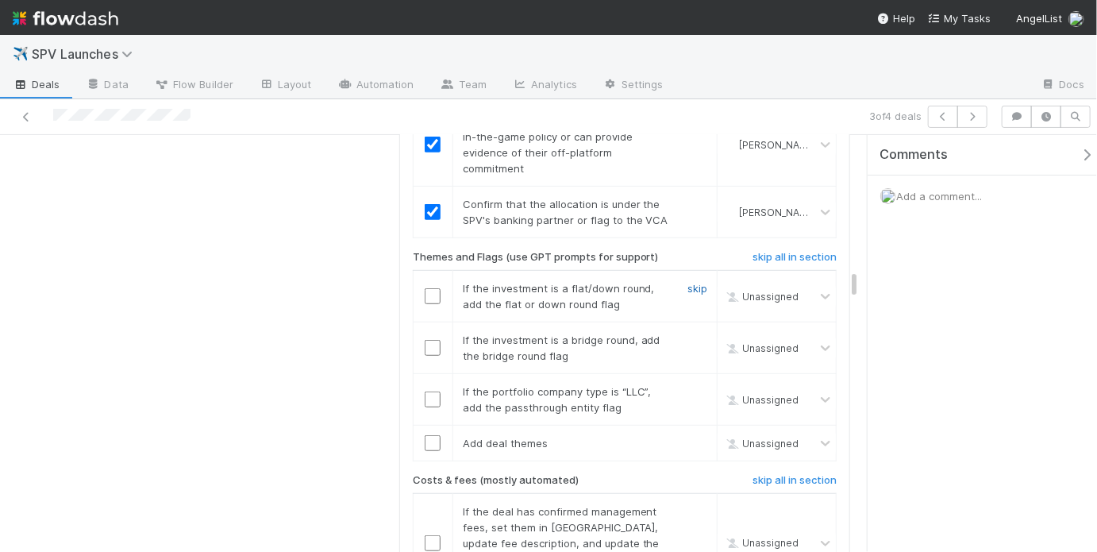
click at [687, 282] on link "skip" at bounding box center [697, 288] width 20 height 13
drag, startPoint x: 690, startPoint y: 264, endPoint x: 691, endPoint y: 275, distance: 11.1
click at [690, 333] on link "skip" at bounding box center [697, 339] width 20 height 13
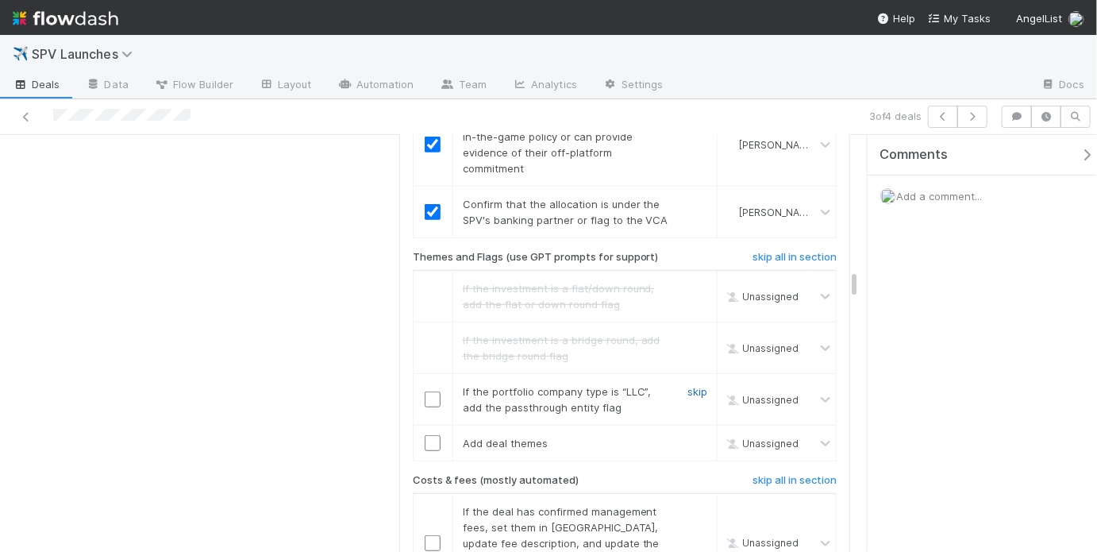
click at [694, 385] on link "skip" at bounding box center [697, 391] width 20 height 13
click at [433, 435] on input "checkbox" at bounding box center [433, 443] width 16 height 16
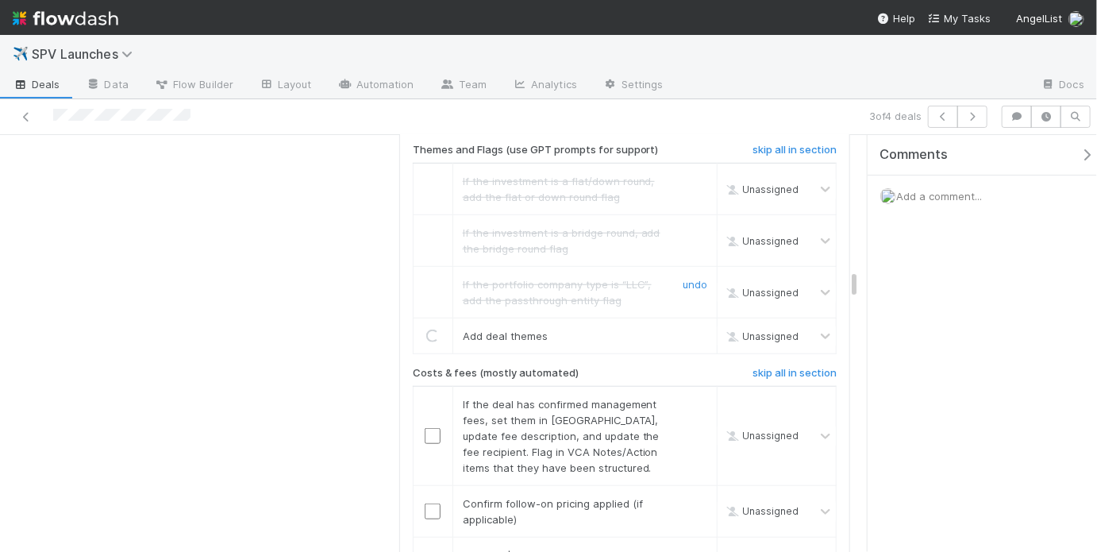
scroll to position [3240, 0]
click at [687, 397] on link "skip" at bounding box center [697, 403] width 20 height 13
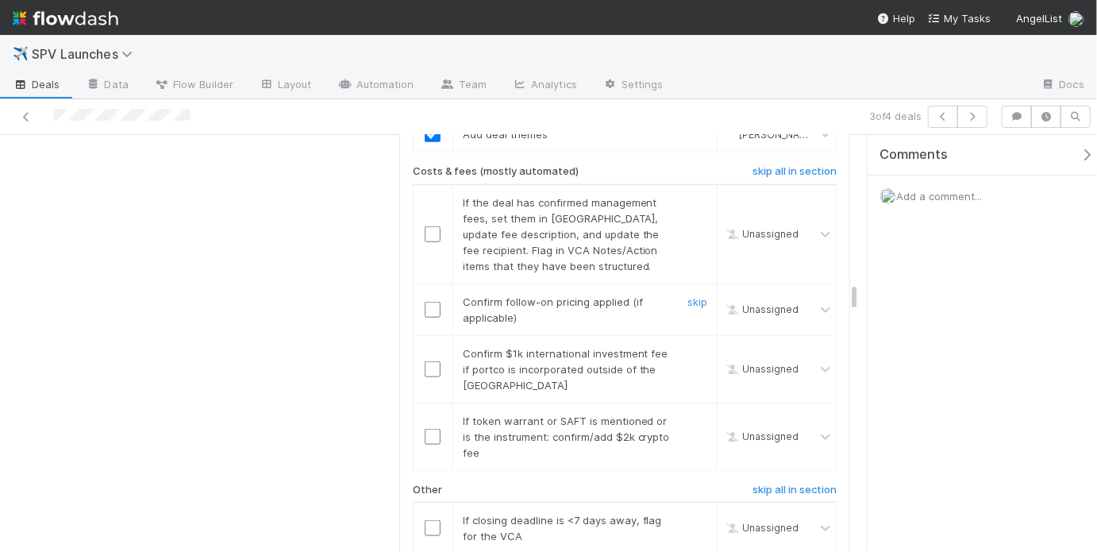
scroll to position [3425, 0]
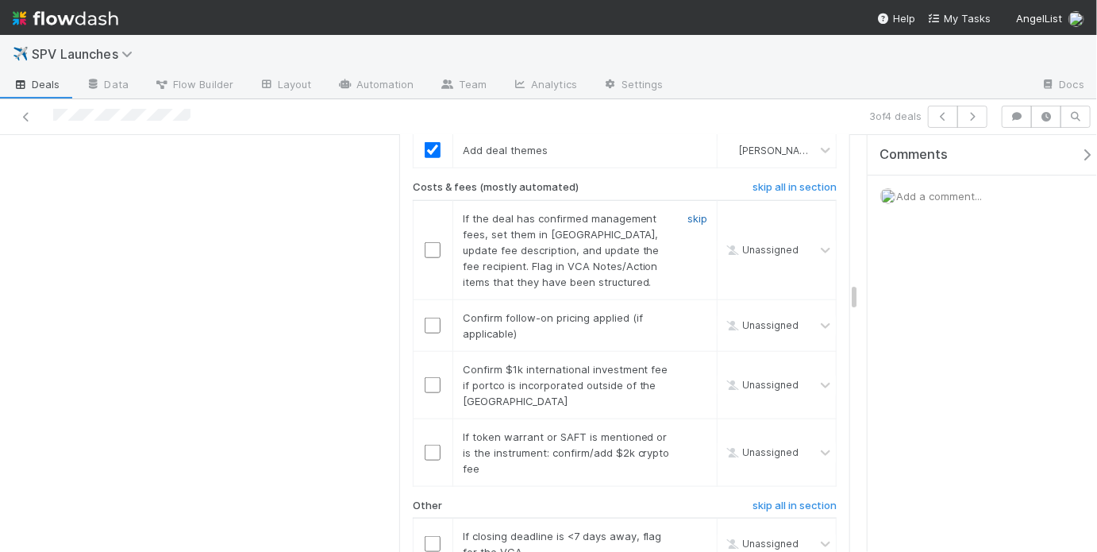
click at [687, 212] on link "skip" at bounding box center [697, 218] width 20 height 13
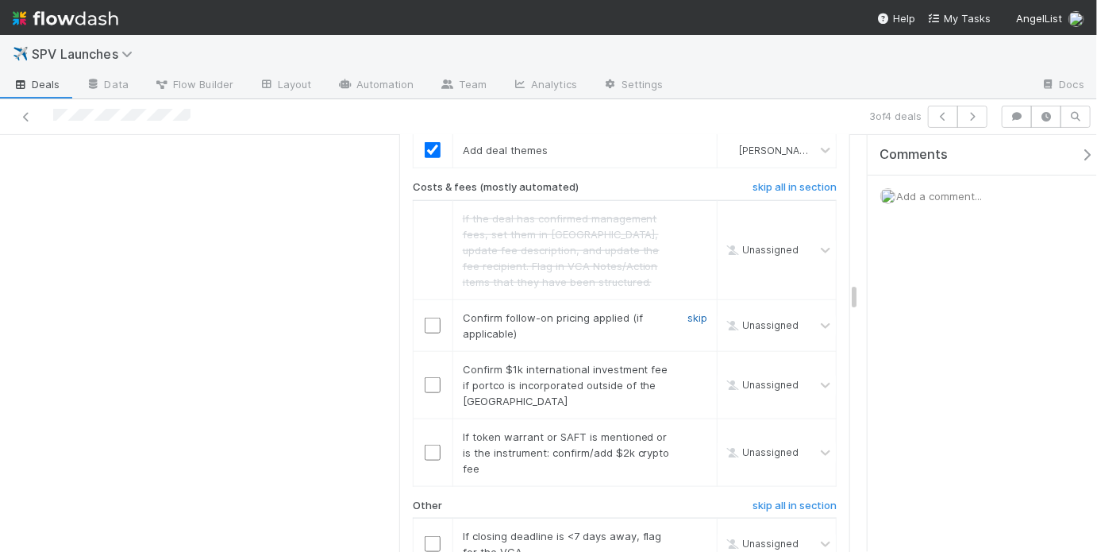
click at [691, 311] on link "skip" at bounding box center [697, 317] width 20 height 13
click at [691, 363] on link "skip" at bounding box center [697, 369] width 20 height 13
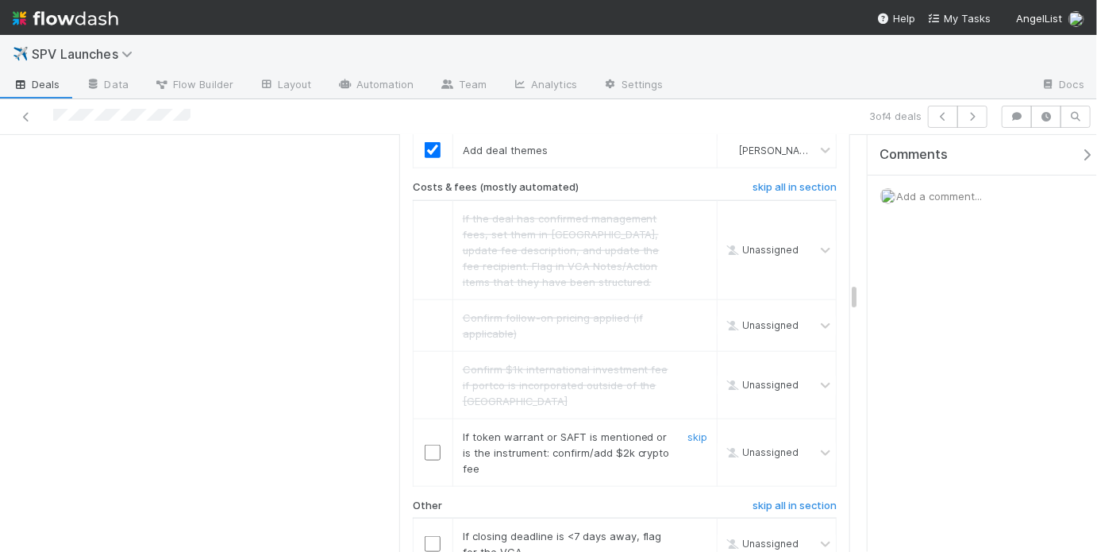
click at [689, 429] on div "skip" at bounding box center [696, 453] width 48 height 48
click at [689, 430] on link "skip" at bounding box center [697, 436] width 20 height 13
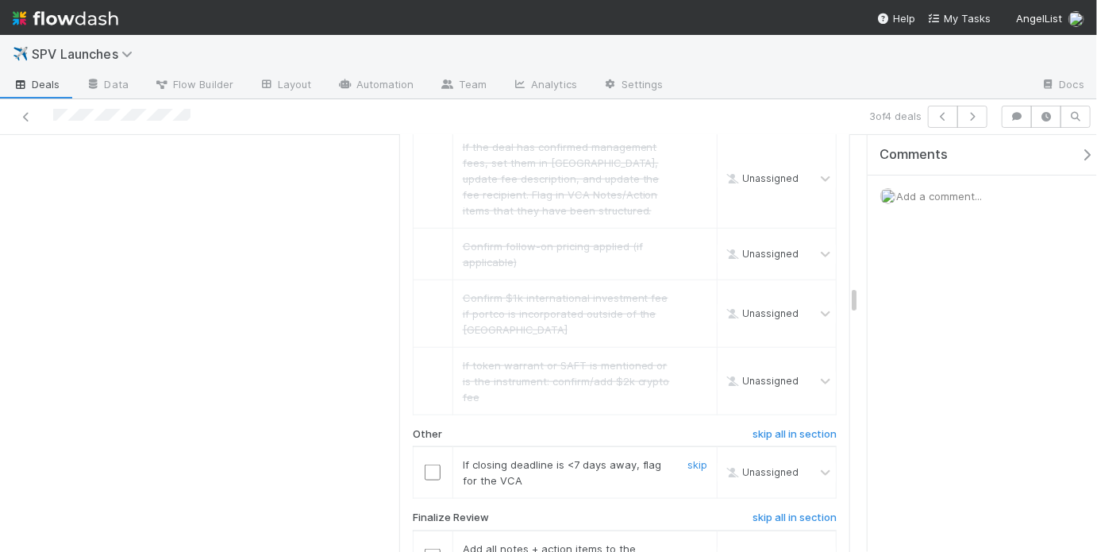
scroll to position [3513, 0]
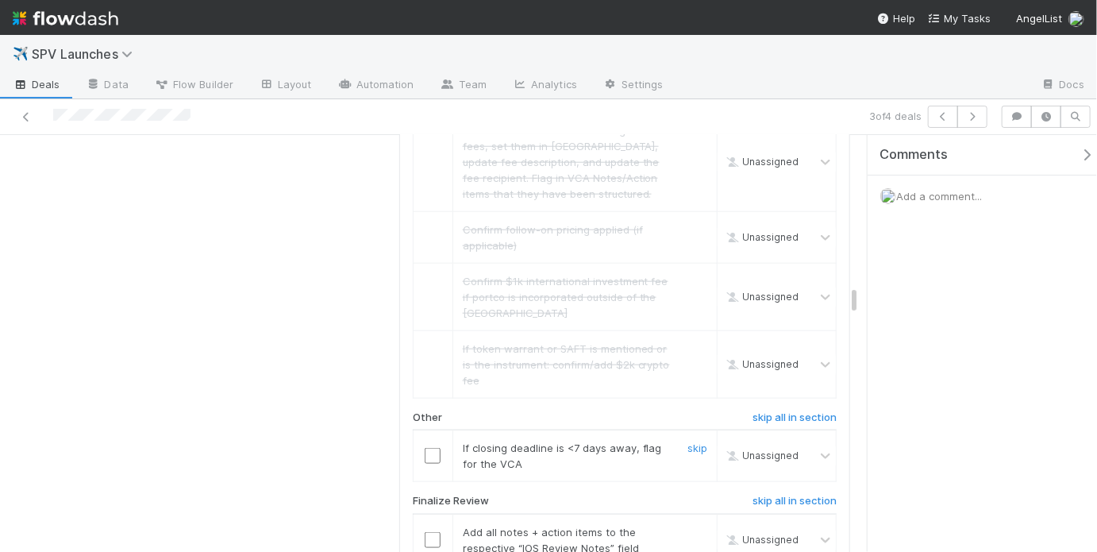
click at [436, 448] on input "checkbox" at bounding box center [433, 456] width 16 height 16
click at [689, 441] on link "skip" at bounding box center [697, 447] width 20 height 13
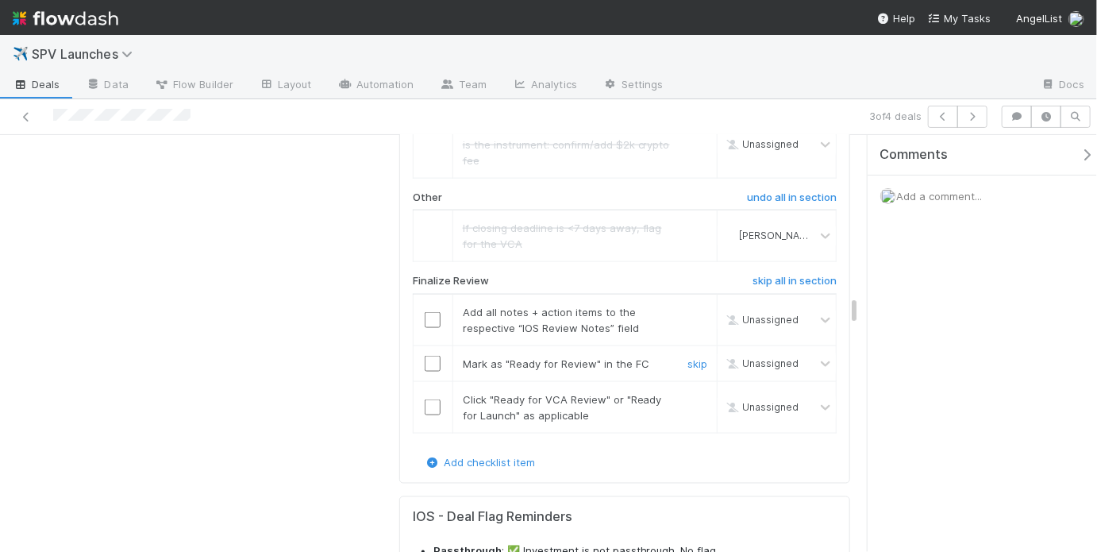
scroll to position [3725, 0]
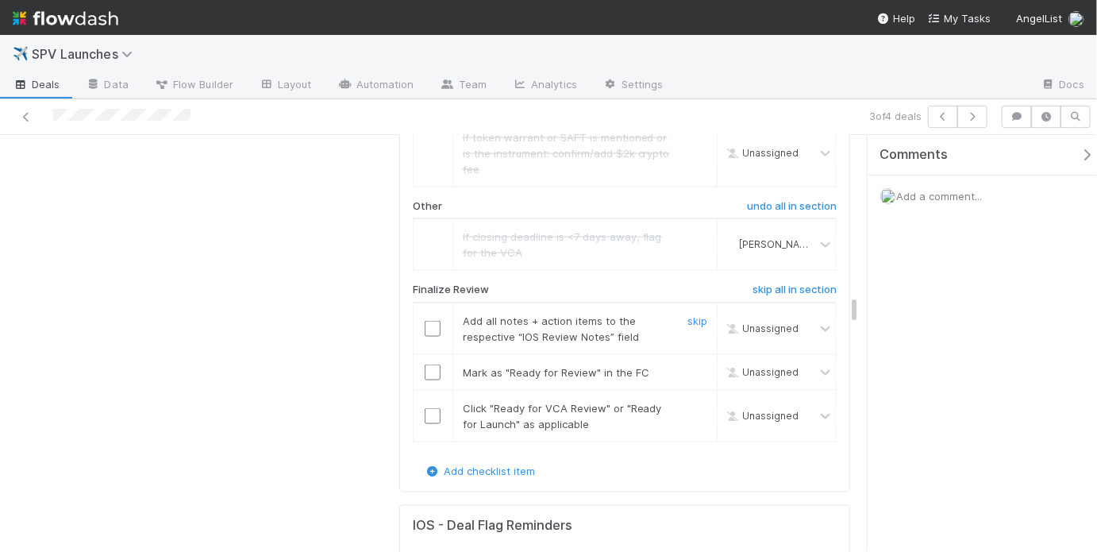
drag, startPoint x: 426, startPoint y: 256, endPoint x: 428, endPoint y: 272, distance: 16.7
click at [426, 321] on input "checkbox" at bounding box center [433, 329] width 16 height 16
click at [429, 364] on input "checkbox" at bounding box center [433, 372] width 16 height 16
click at [433, 390] on td at bounding box center [433, 416] width 40 height 52
click at [433, 408] on input "checkbox" at bounding box center [433, 416] width 16 height 16
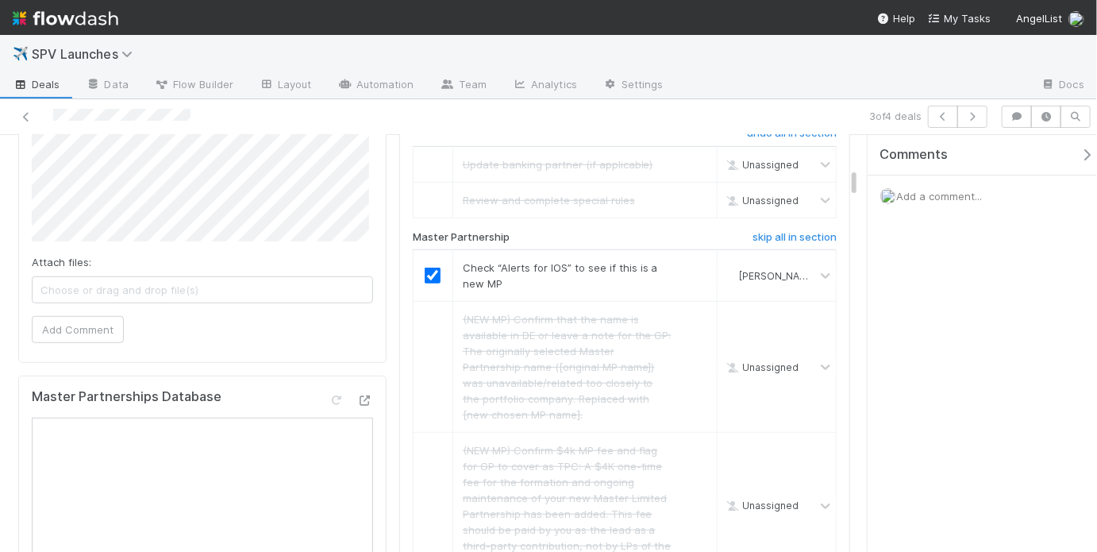
scroll to position [0, 0]
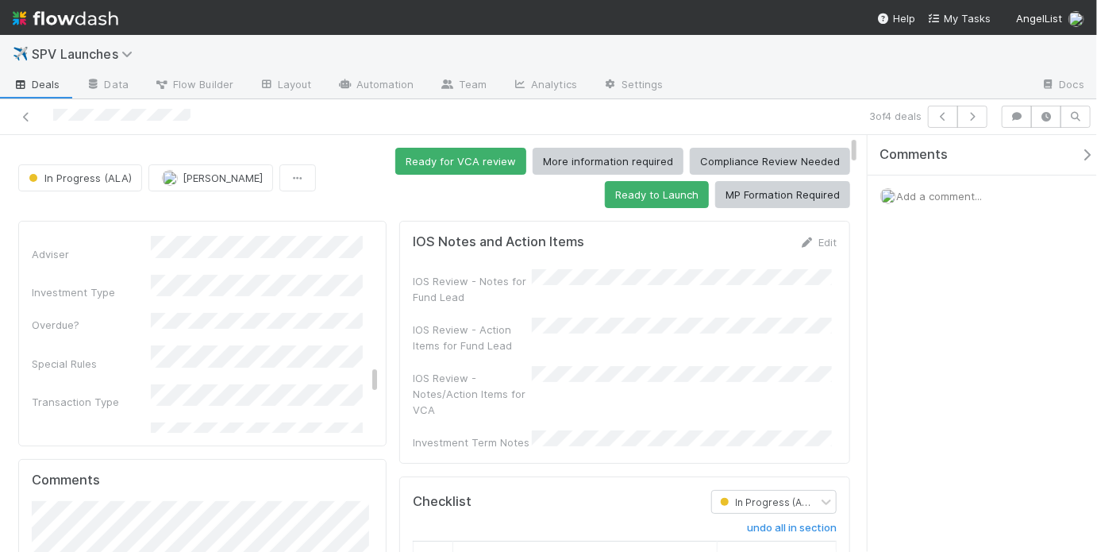
click at [552, 351] on div "IOS Review - Notes for Fund Lead IOS Review - Action Items for Fund Lead IOS Re…" at bounding box center [625, 359] width 424 height 181
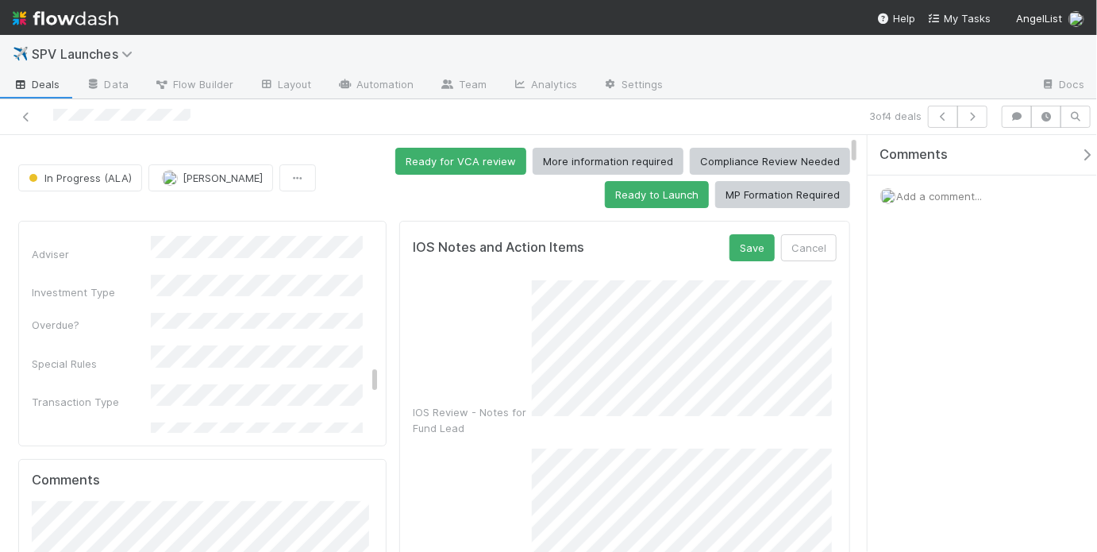
click at [501, 340] on div "IOS Review - Notes for Fund Lead" at bounding box center [625, 358] width 424 height 156
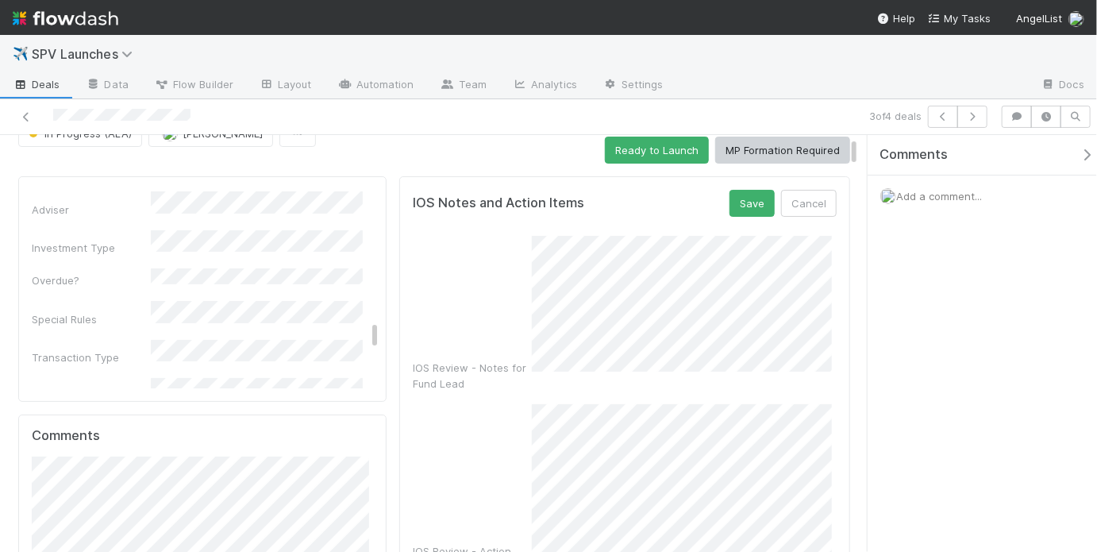
scroll to position [45, 0]
click at [509, 472] on div "IOS Review - Action Items for Fund Lead" at bounding box center [625, 488] width 424 height 171
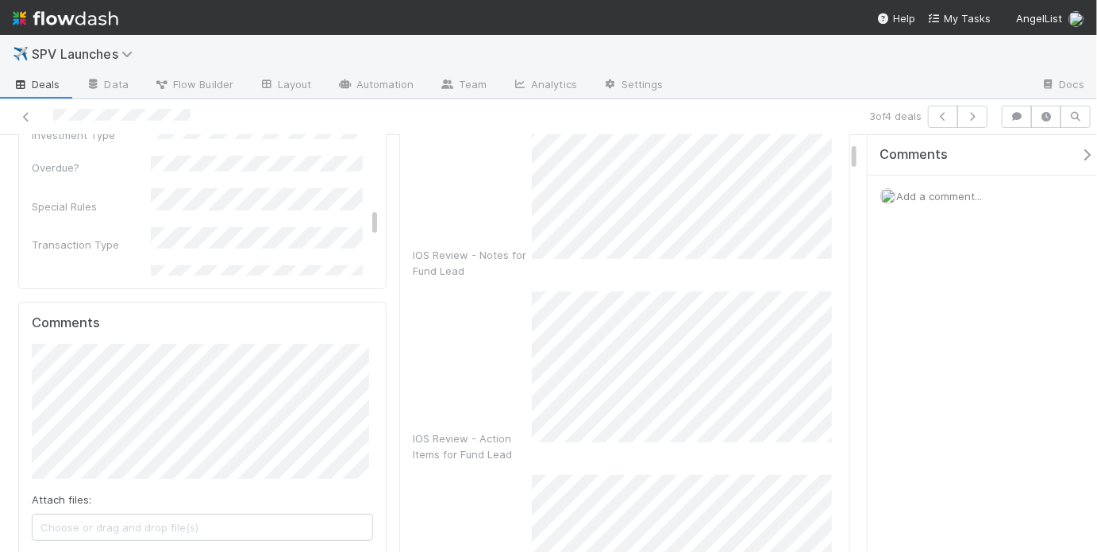
scroll to position [0, 0]
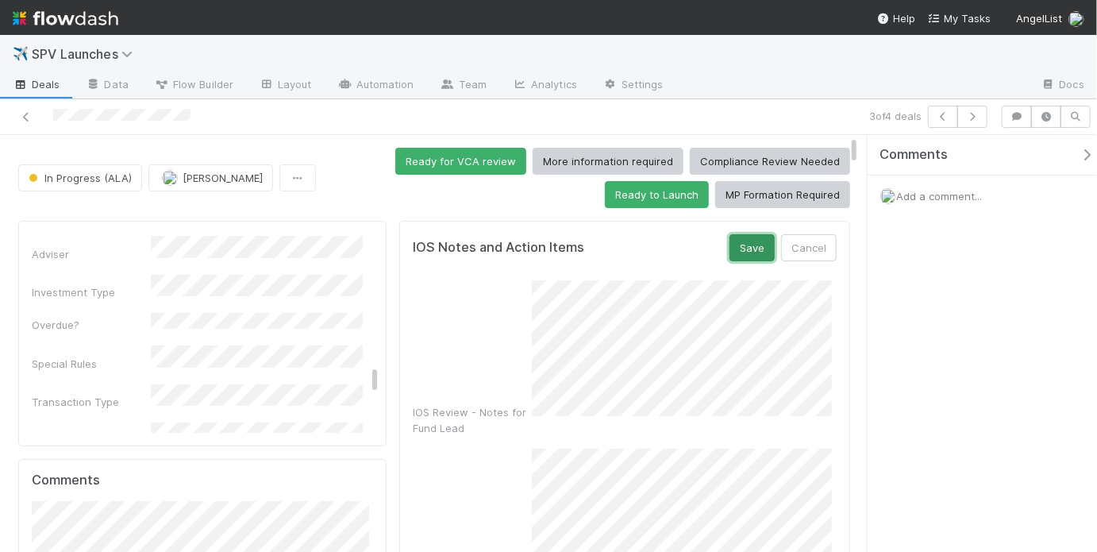
click at [740, 250] on button "Save" at bounding box center [752, 247] width 45 height 27
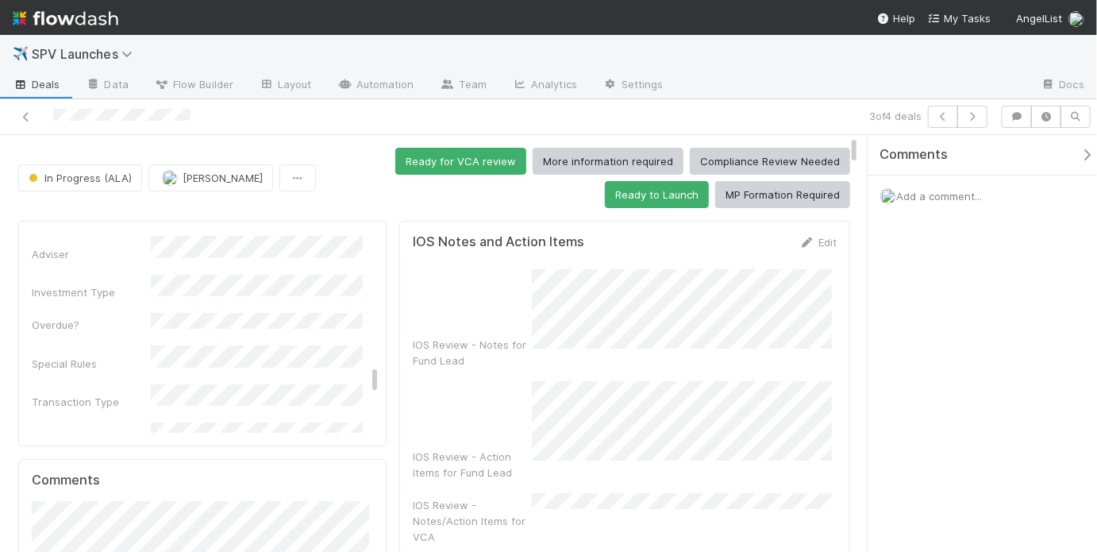
click at [464, 187] on div "Ready for VCA review More information required Compliance Review Needed Ready t…" at bounding box center [586, 178] width 528 height 60
click at [453, 164] on button "Ready for VCA review" at bounding box center [460, 161] width 131 height 27
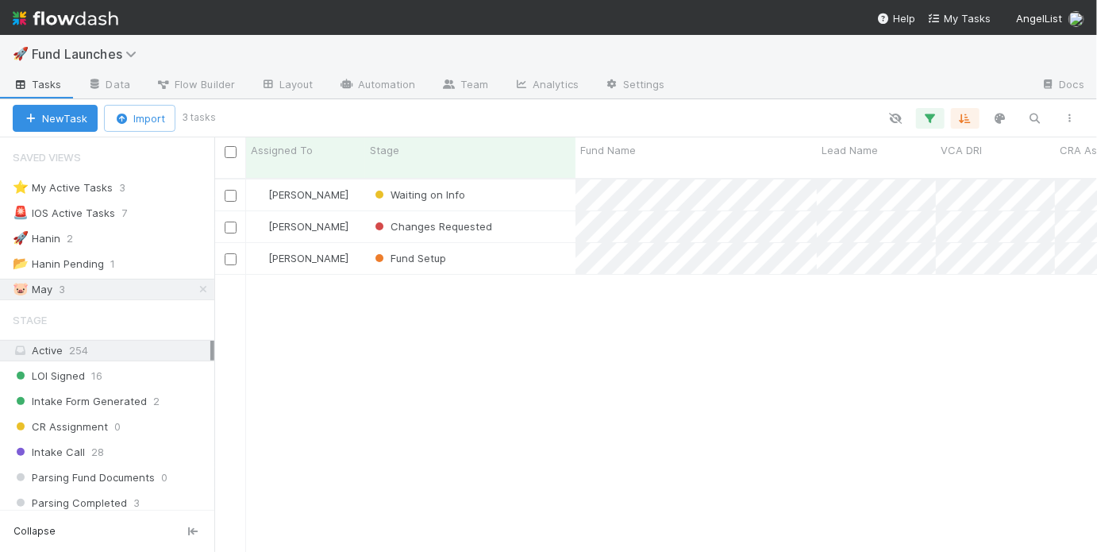
scroll to position [10, 10]
click at [353, 333] on div "May Chang Waiting on Info 7/31/25, 11:34:56 AM 8/8/25, 11:48:48 AM 0 1 May Chan…" at bounding box center [655, 372] width 883 height 386
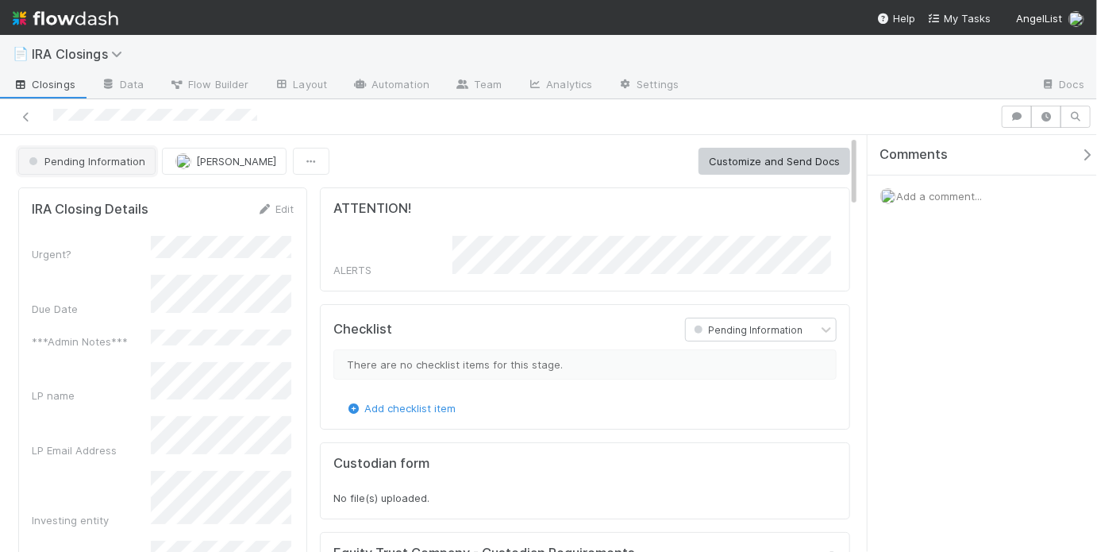
click at [67, 160] on span "Pending Information" at bounding box center [85, 161] width 120 height 13
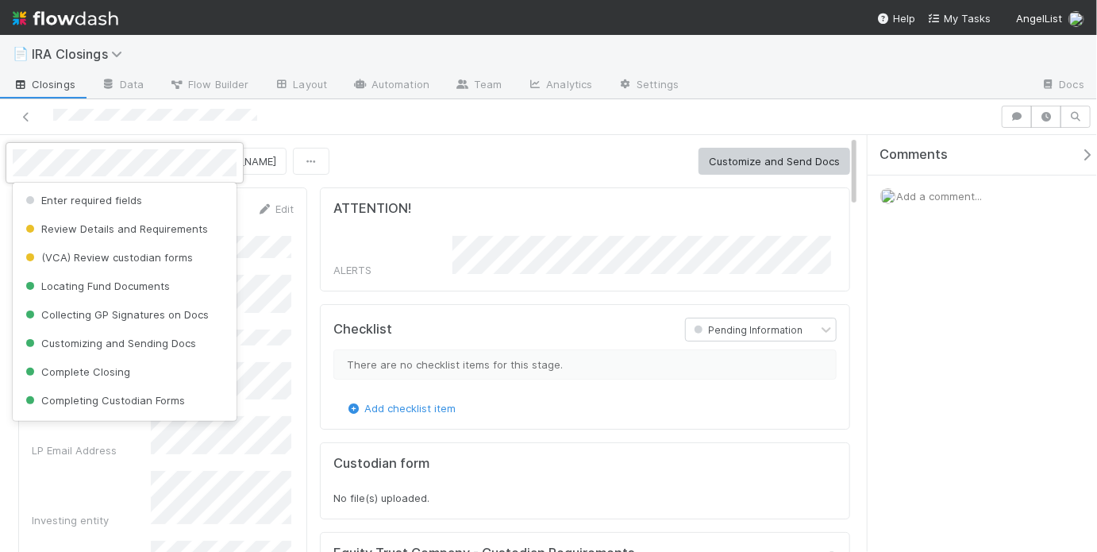
scroll to position [479, 0]
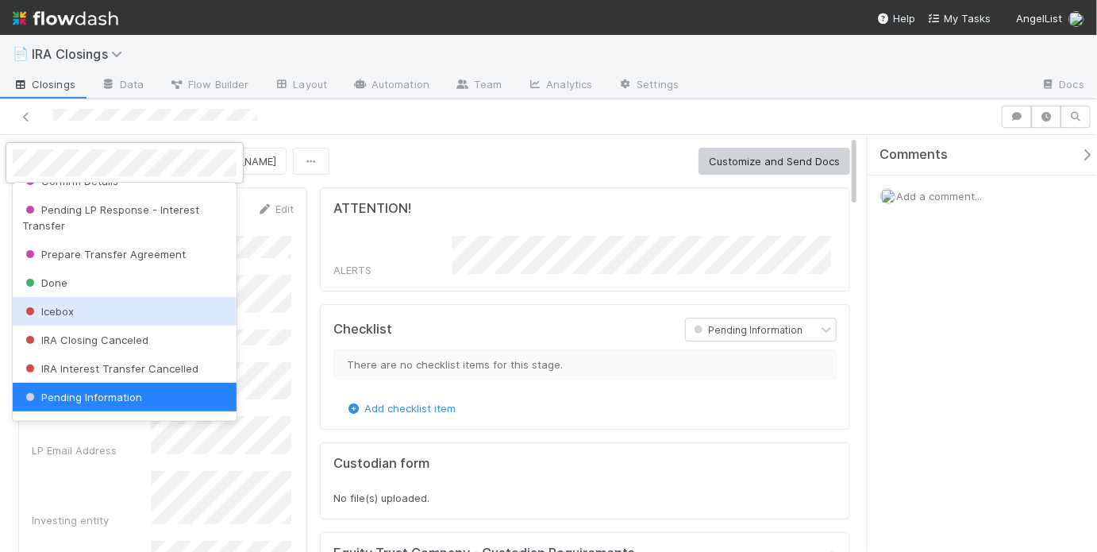
click at [112, 309] on div "Icebox" at bounding box center [125, 311] width 224 height 29
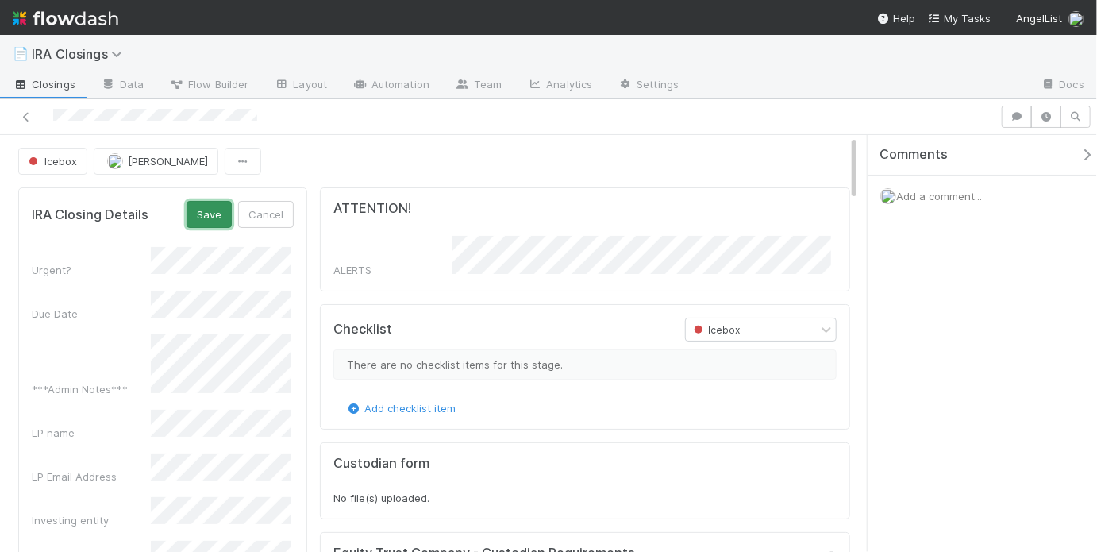
click at [198, 210] on button "Save" at bounding box center [209, 214] width 45 height 27
